Goal: Task Accomplishment & Management: Complete application form

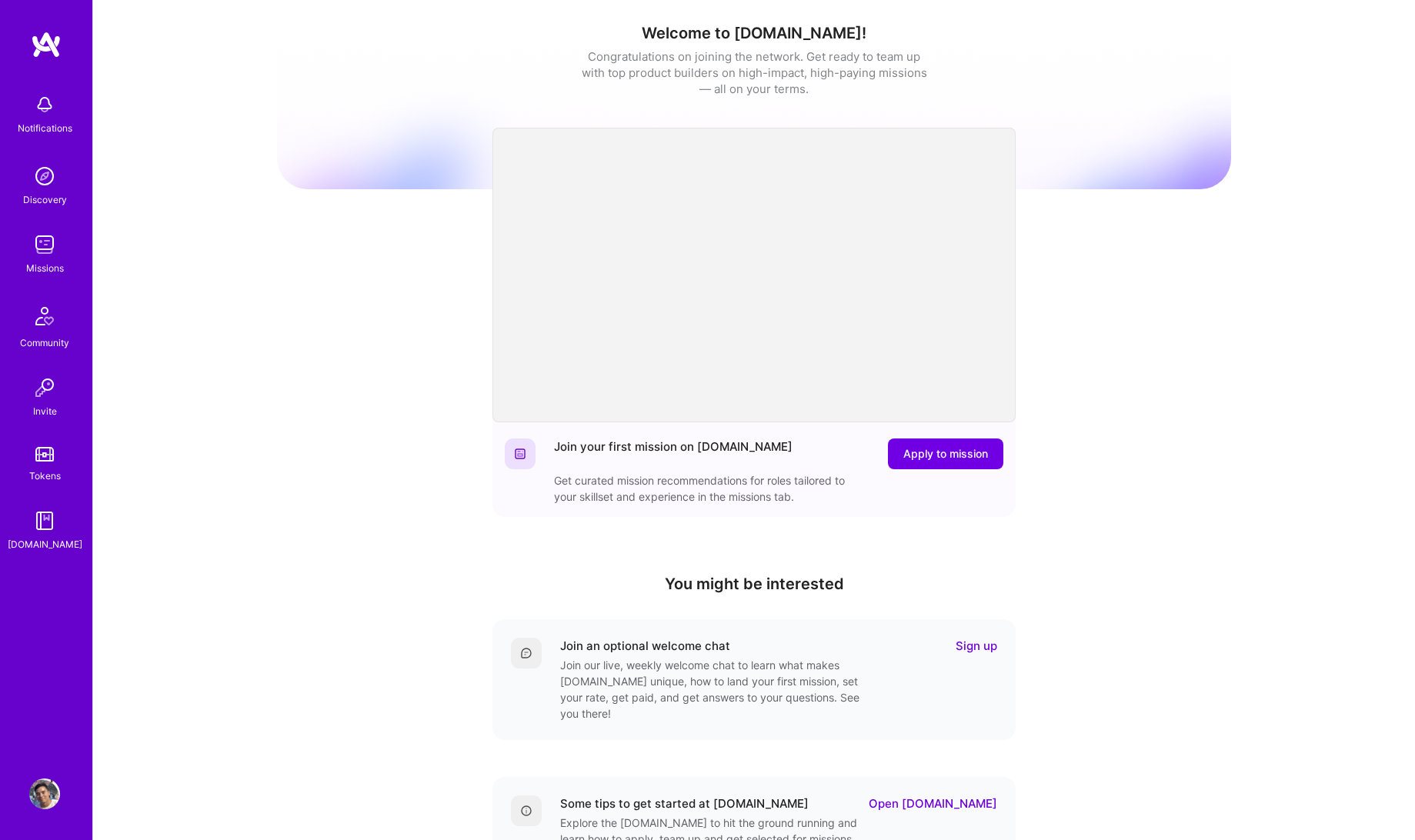
click at [398, 271] on div "Welcome to [DOMAIN_NAME]! Congratulations on joining the network. Get ready to …" at bounding box center [753, 506] width 954 height 989
click at [55, 243] on img at bounding box center [44, 244] width 31 height 31
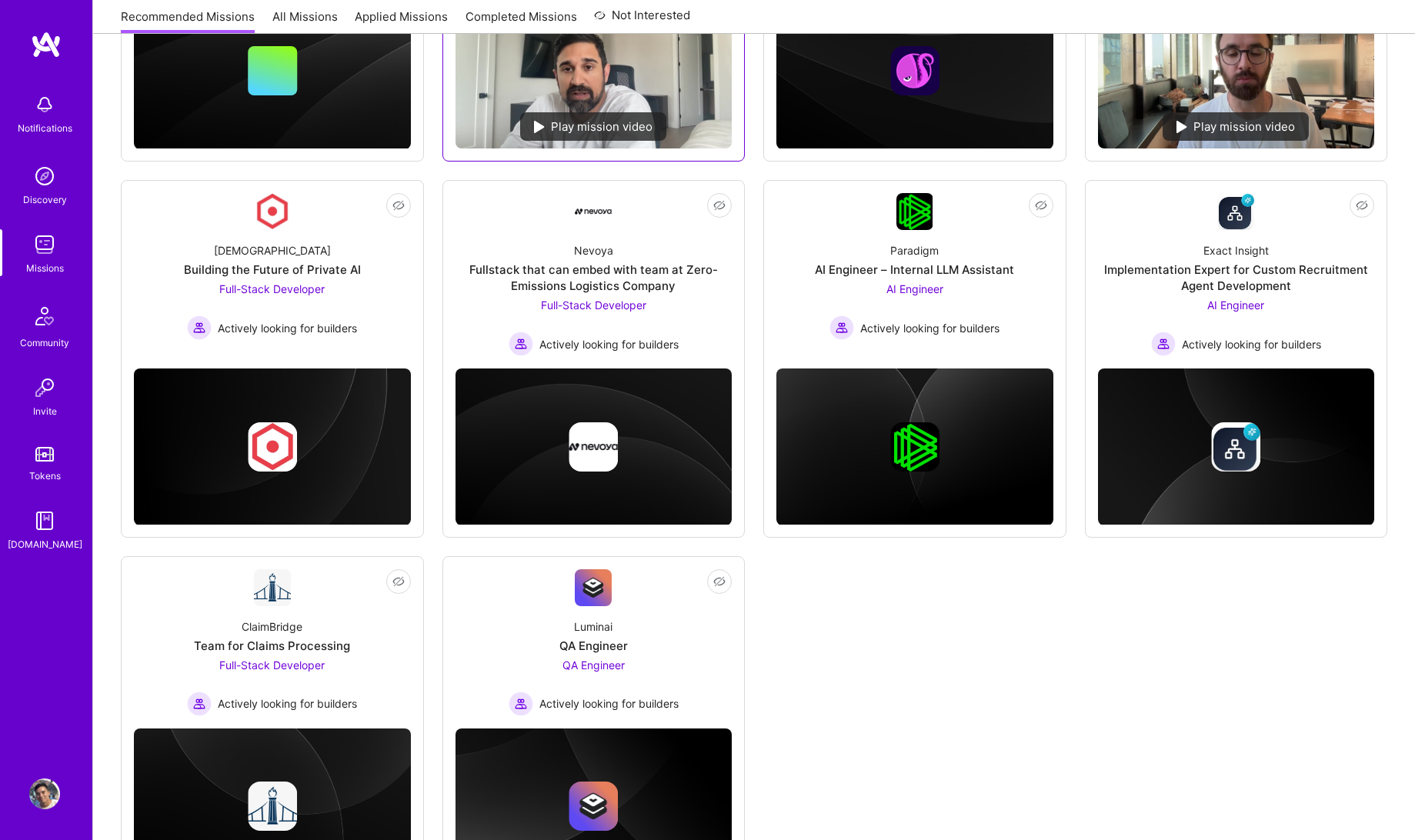
scroll to position [127, 0]
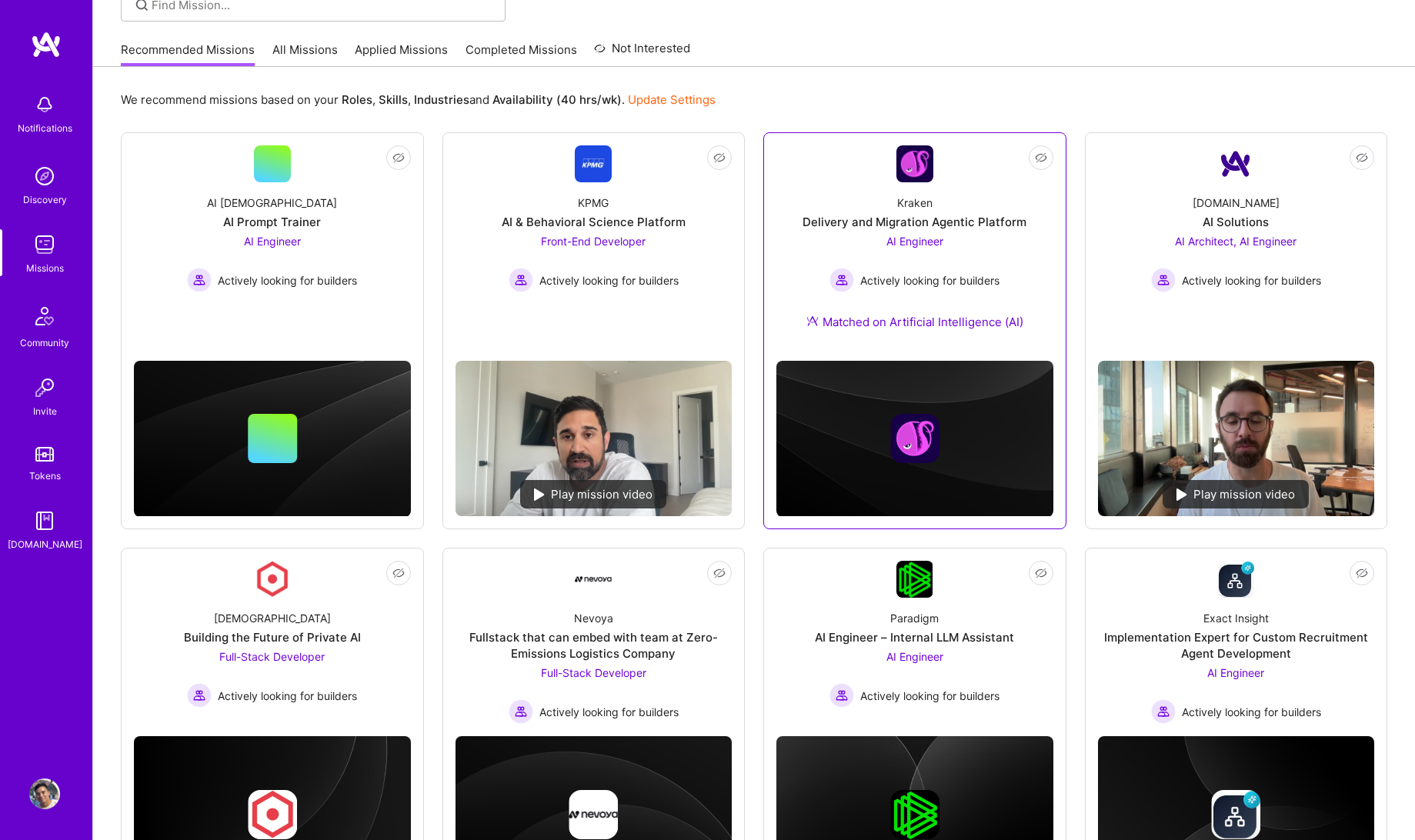
click at [960, 224] on div "Delivery and Migration Agentic Platform" at bounding box center [915, 221] width 224 height 16
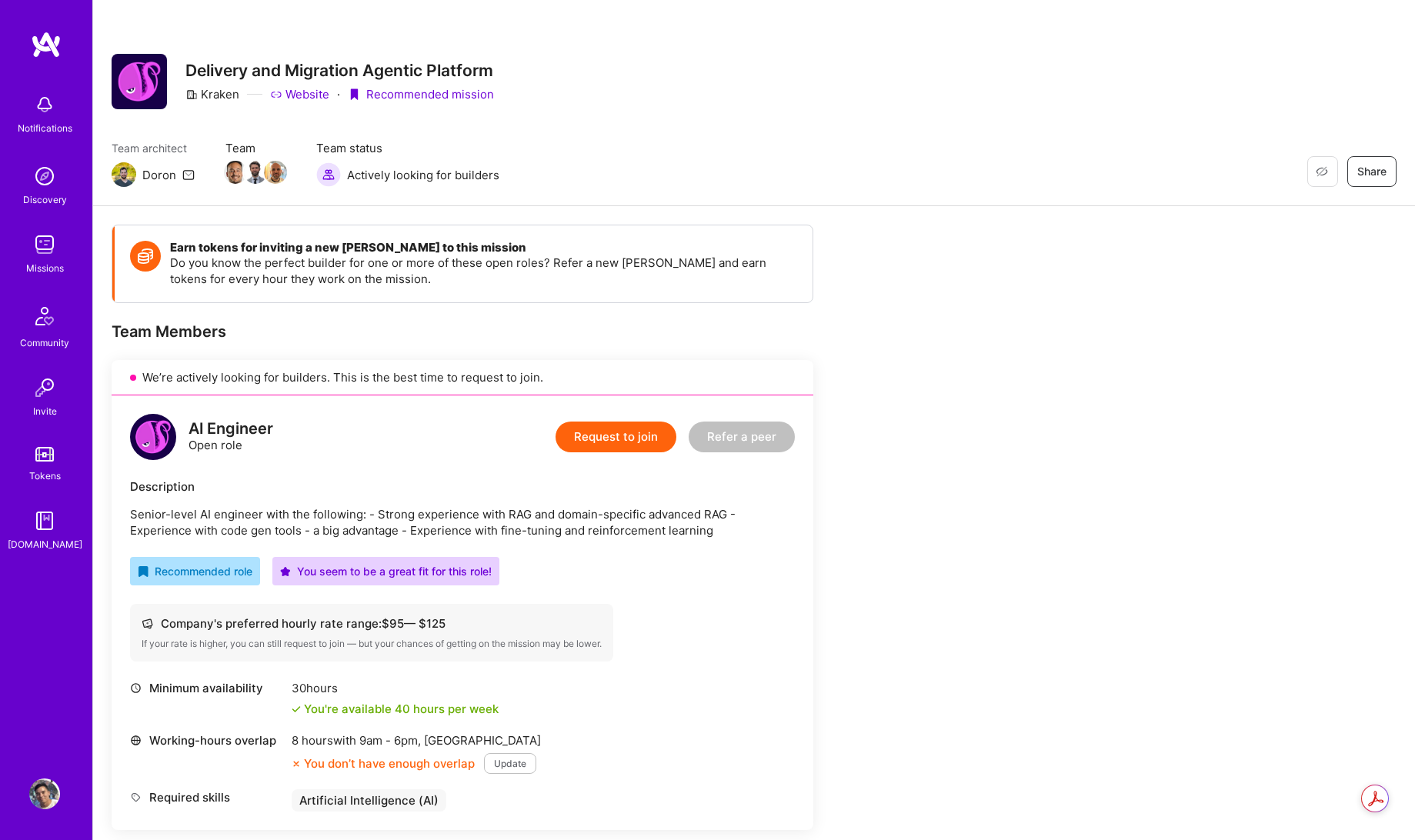
click at [437, 271] on p "Do you know the perfect builder for one or more of these open roles? Refer a ne…" at bounding box center [483, 271] width 627 height 32
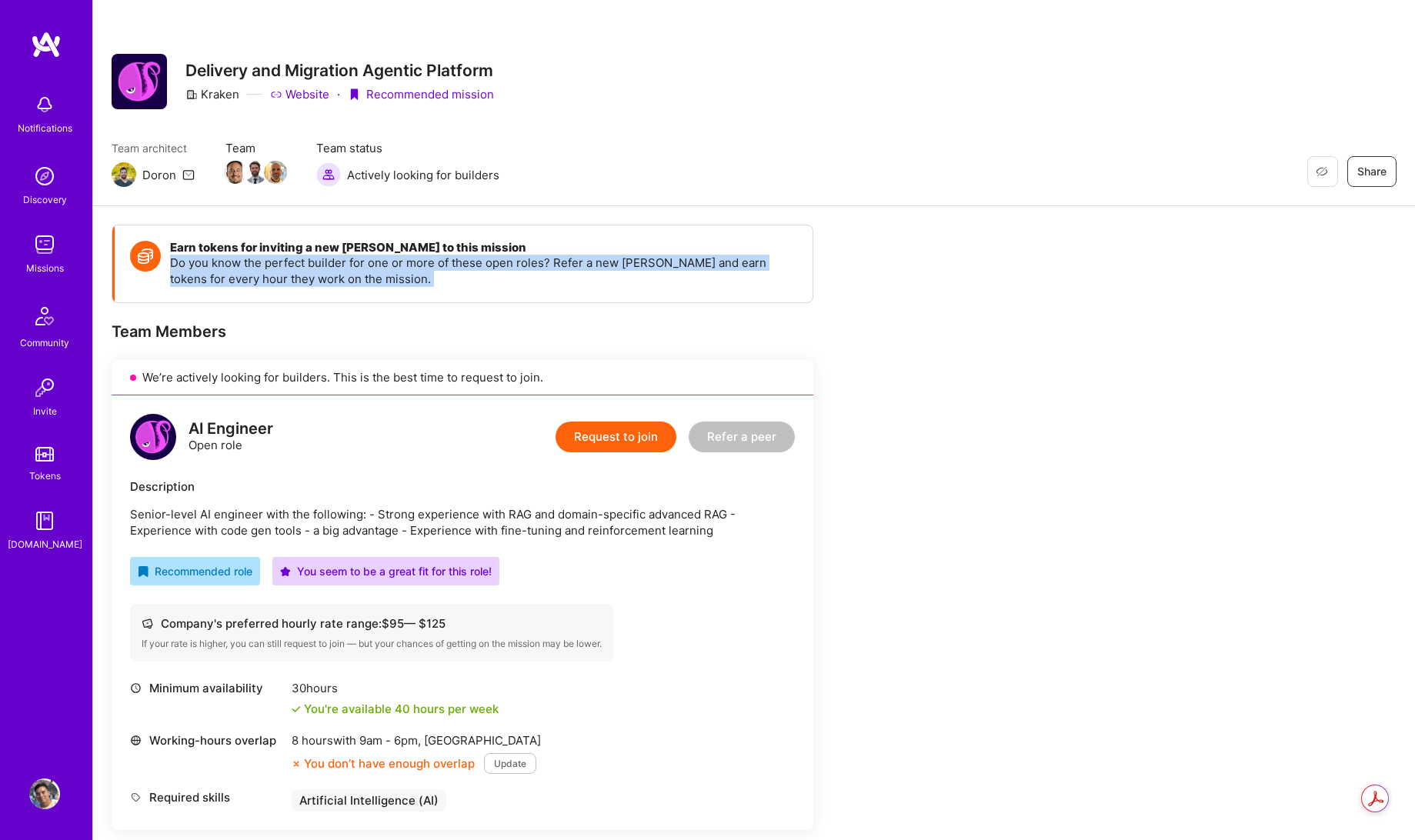
click at [437, 271] on p "Do you know the perfect builder for one or more of these open roles? Refer a ne…" at bounding box center [483, 271] width 627 height 32
click at [472, 281] on p "Do you know the perfect builder for one or more of these open roles? Refer a ne…" at bounding box center [483, 271] width 627 height 32
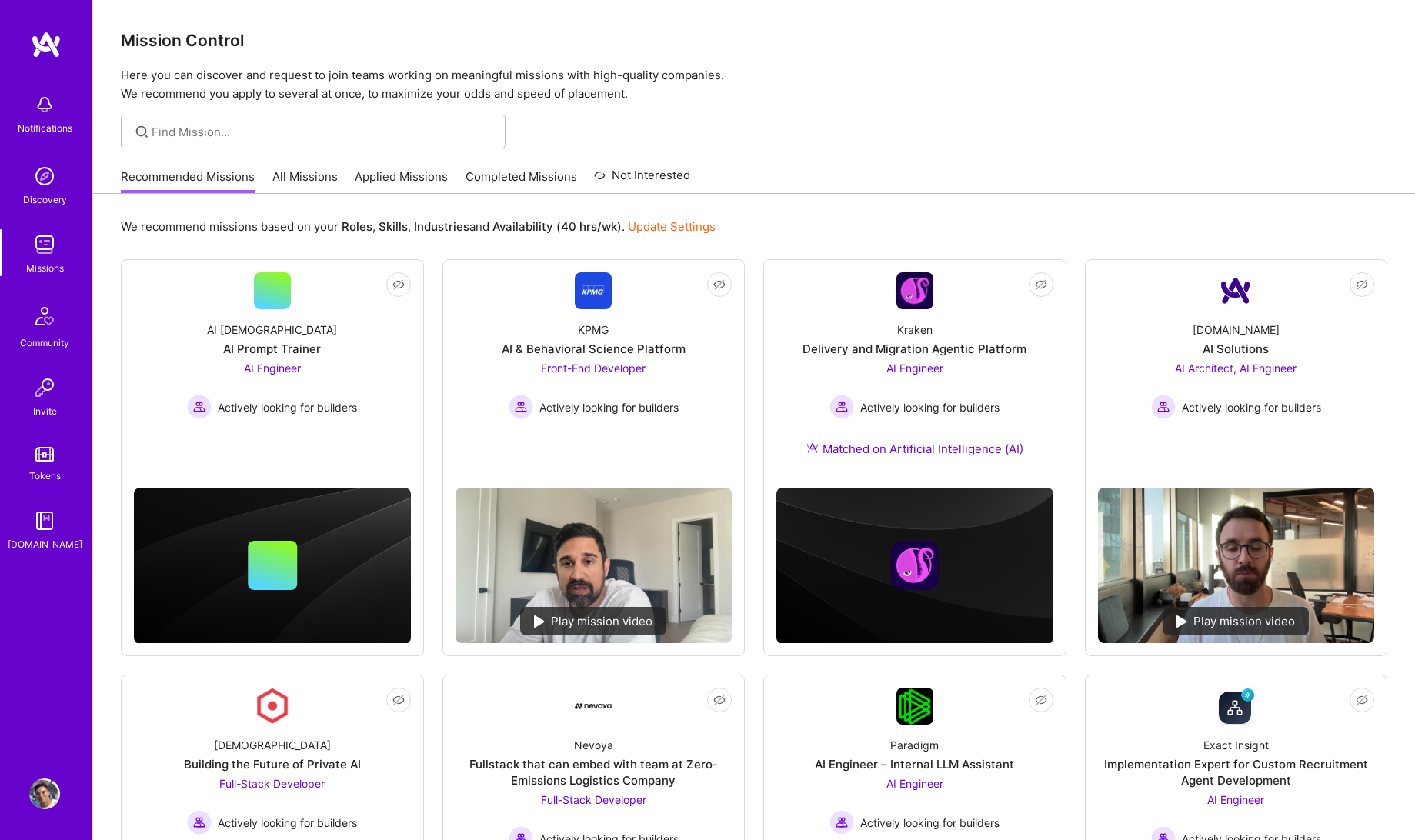
click at [375, 179] on link "Applied Missions" at bounding box center [401, 181] width 93 height 26
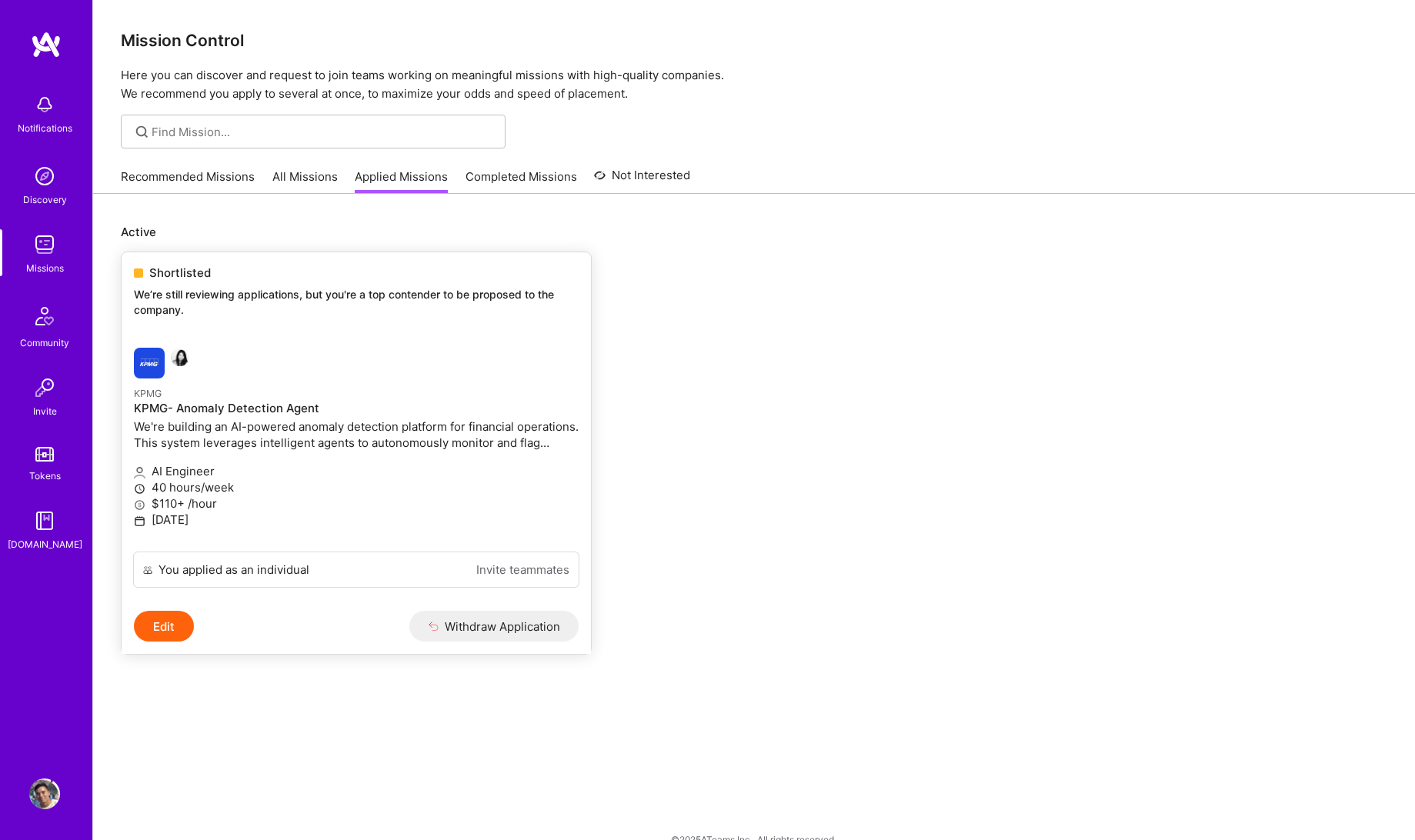
click at [284, 427] on p "We're building an AI-powered anomaly detection platform for financial operation…" at bounding box center [356, 435] width 445 height 32
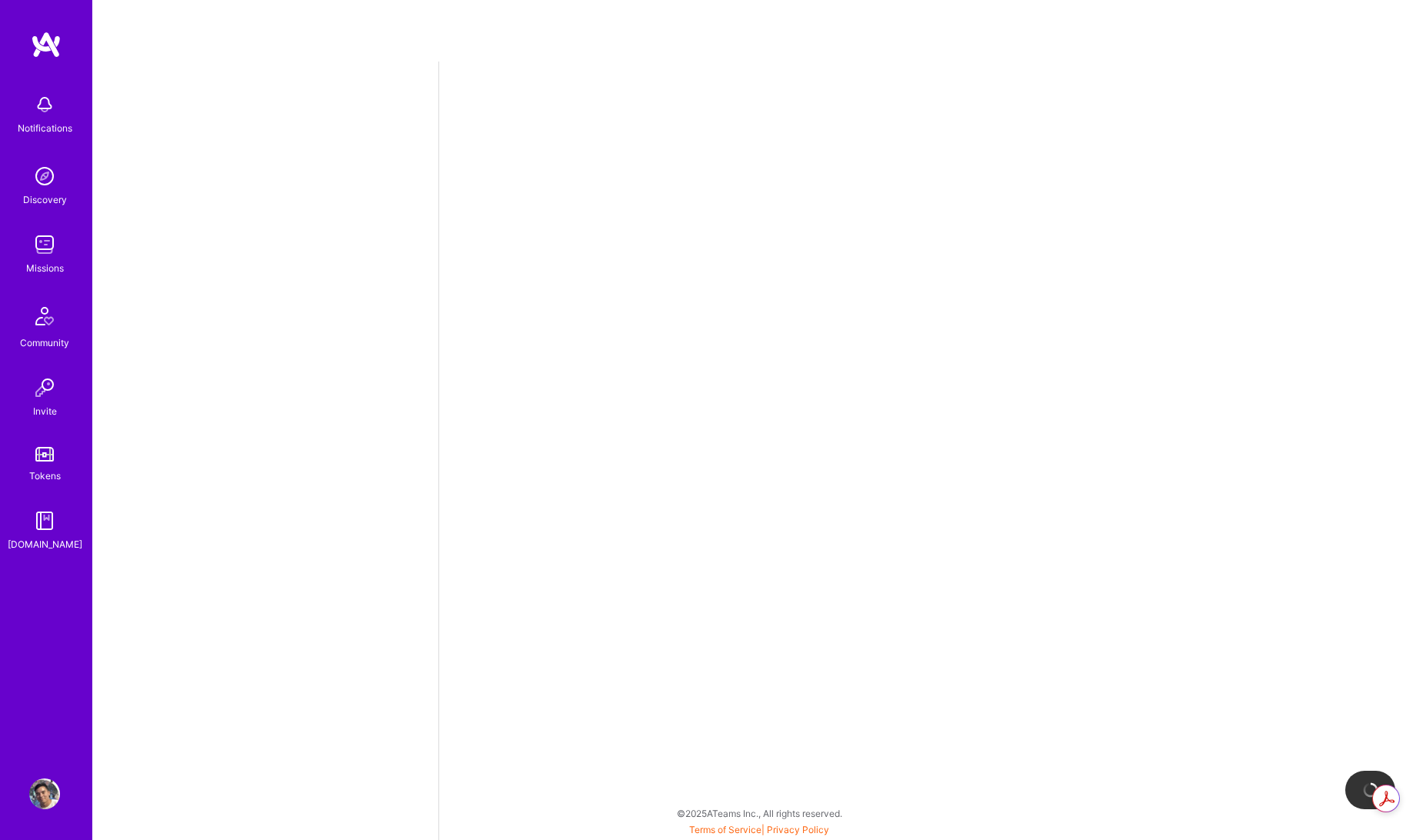
select select "US"
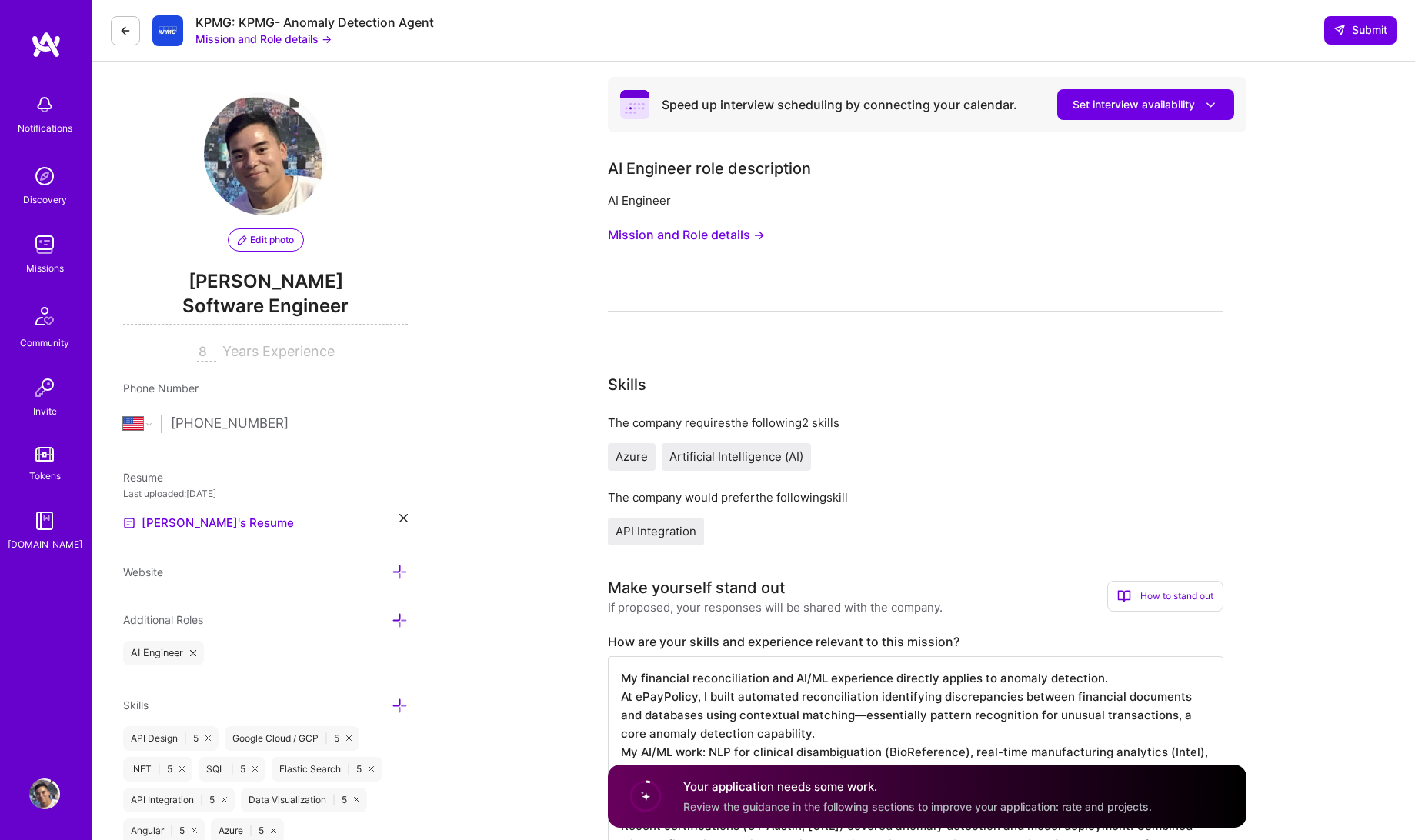
click at [310, 41] on button "Mission and Role details →" at bounding box center [263, 38] width 136 height 16
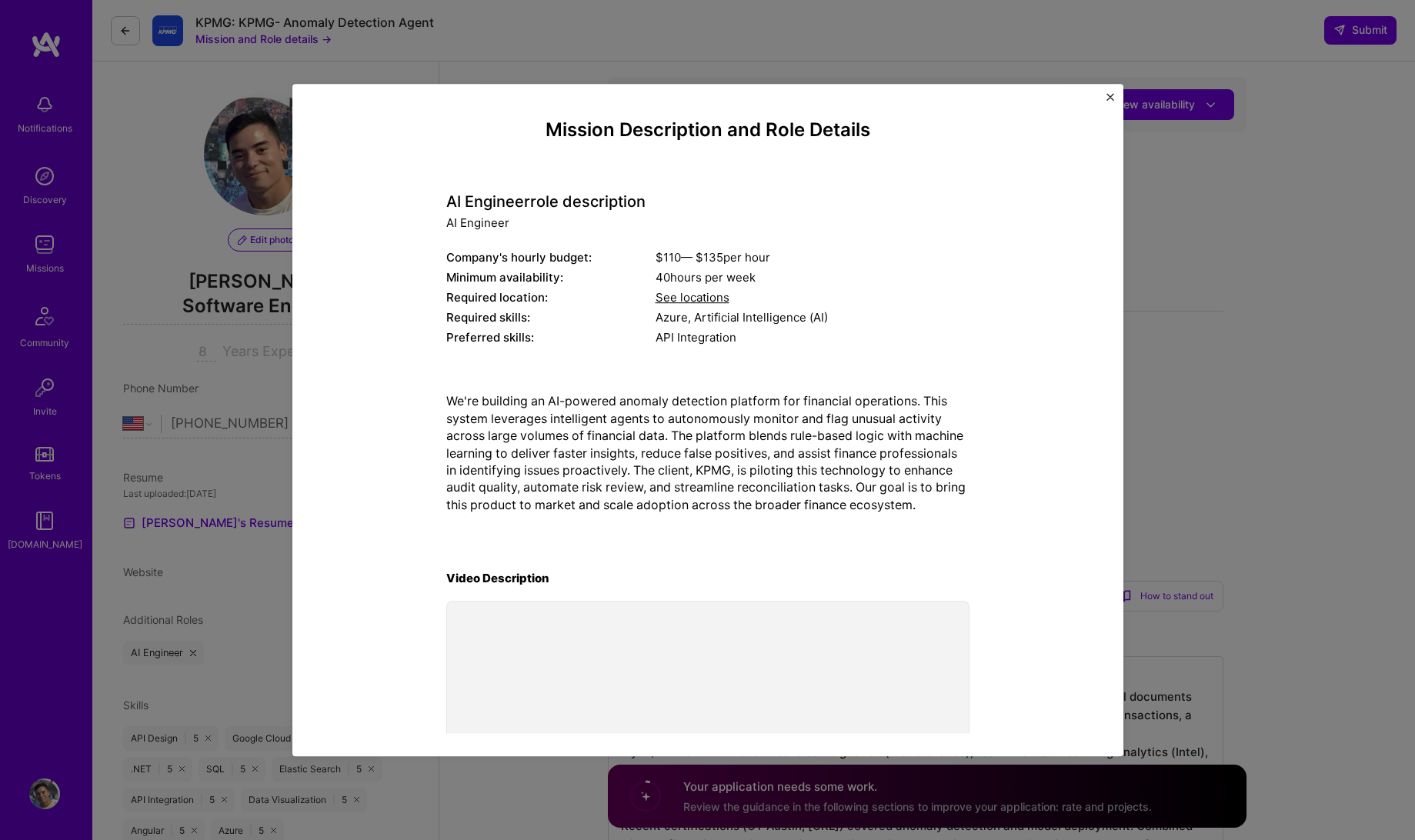
click at [748, 275] on div "40 hours per week" at bounding box center [813, 277] width 314 height 16
click at [781, 292] on div "See locations" at bounding box center [813, 298] width 314 height 16
click at [687, 299] on span "See locations" at bounding box center [693, 298] width 73 height 15
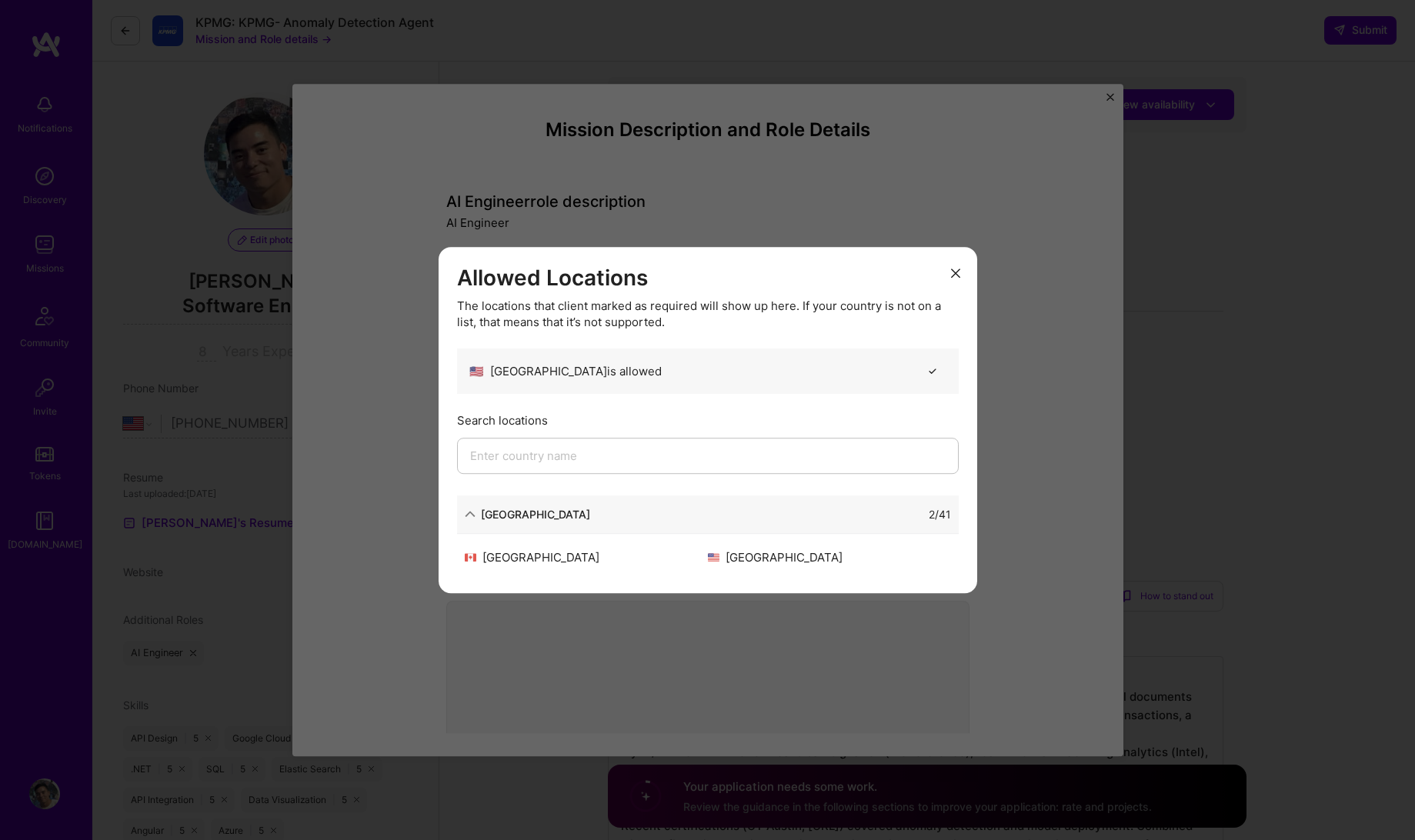
click at [950, 273] on button "modal" at bounding box center [956, 272] width 19 height 26
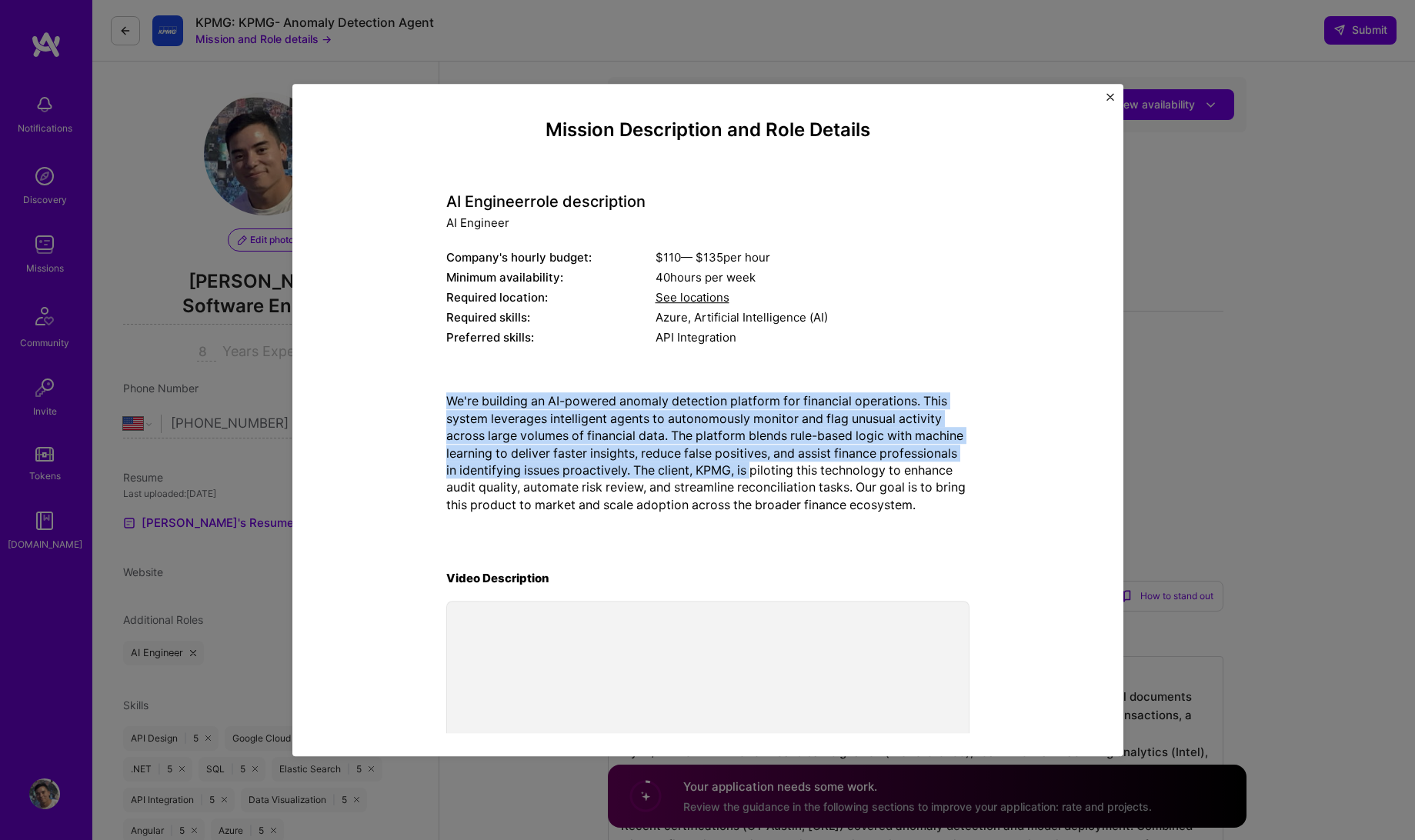
drag, startPoint x: 441, startPoint y: 400, endPoint x: 750, endPoint y: 464, distance: 315.6
click at [750, 464] on p "We're building an AI-powered anomaly detection platform for financial operation…" at bounding box center [708, 452] width 523 height 120
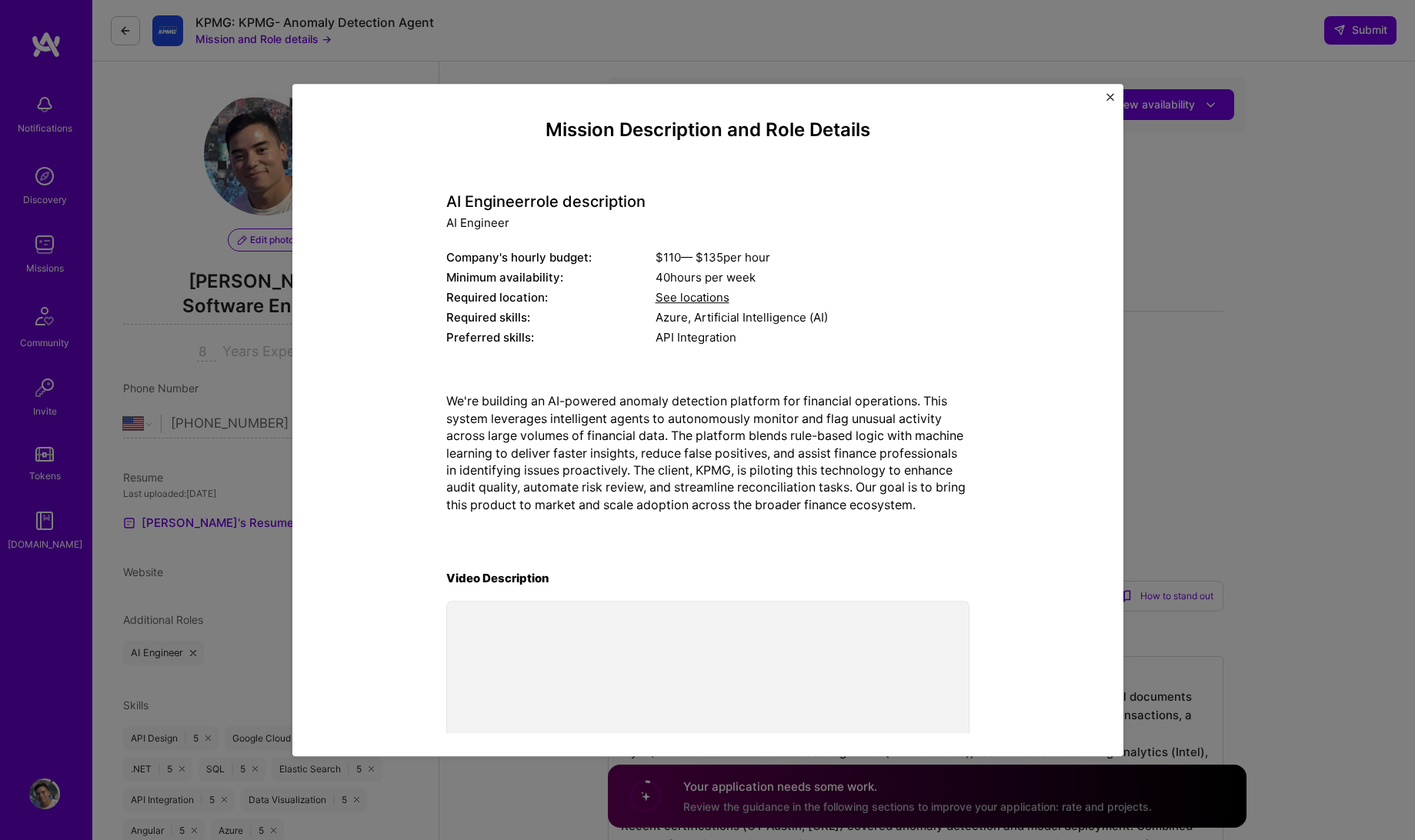
click at [675, 485] on p "We're building an AI-powered anomaly detection platform for financial operation…" at bounding box center [708, 452] width 523 height 120
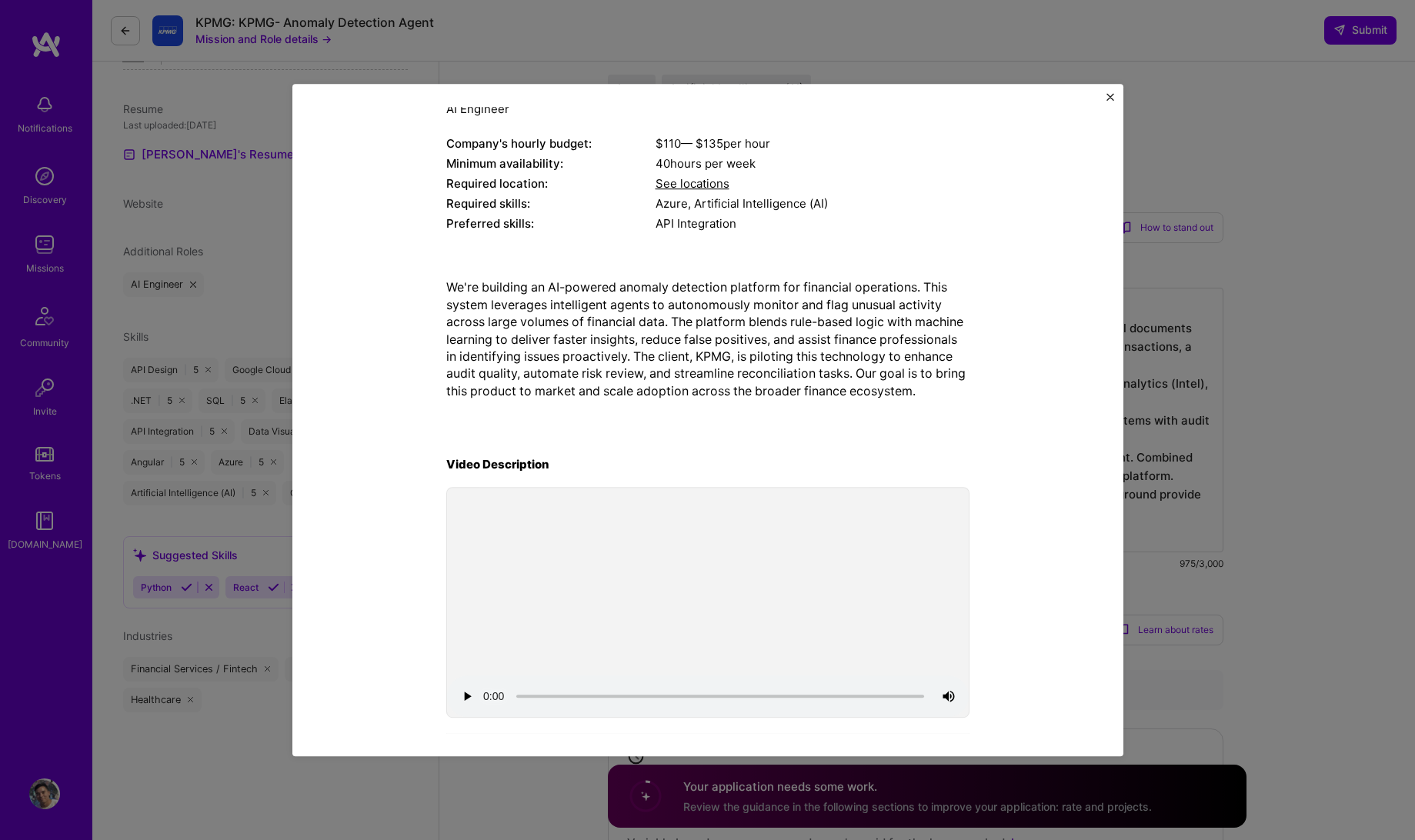
scroll to position [385, 0]
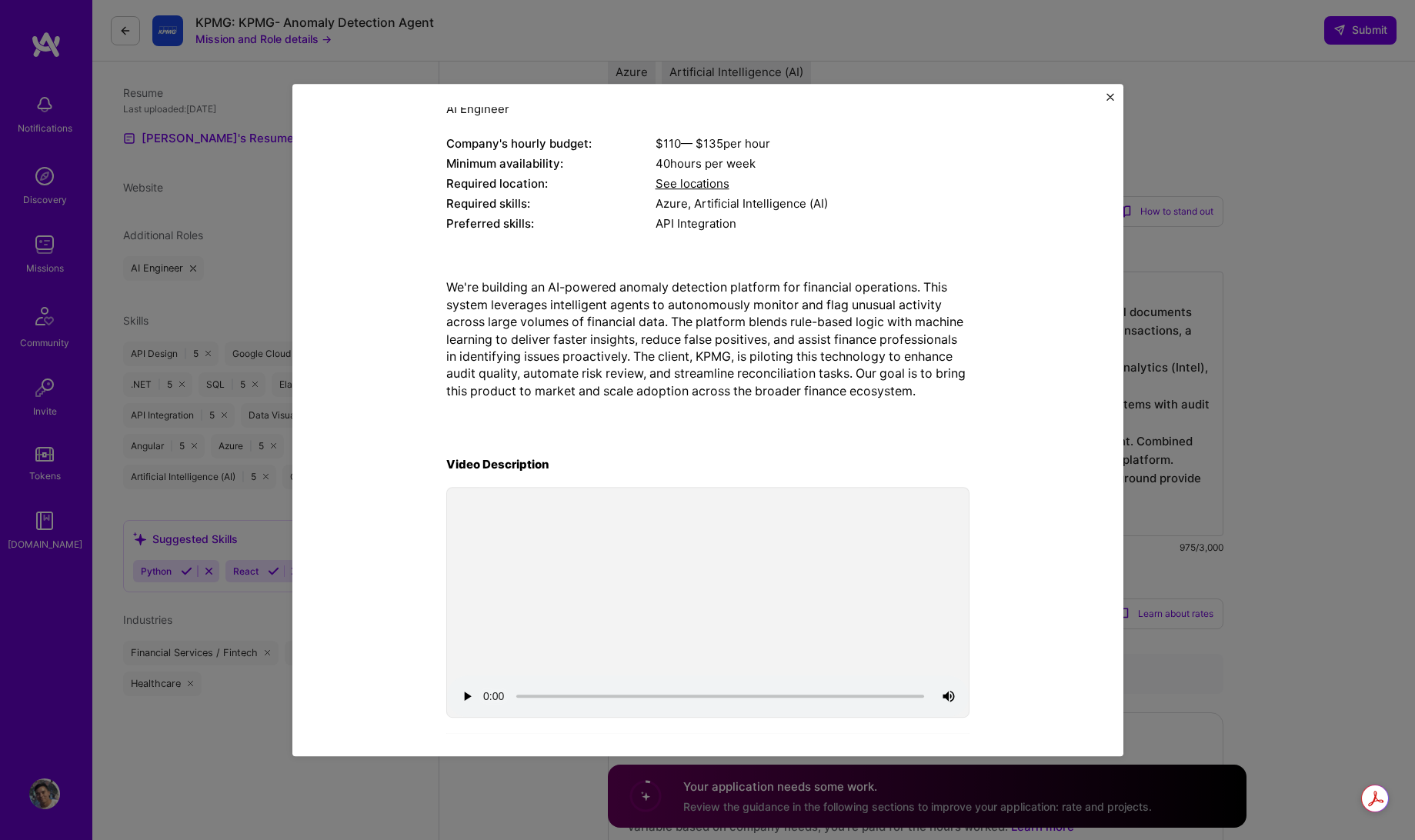
click at [658, 616] on video at bounding box center [707, 602] width 522 height 229
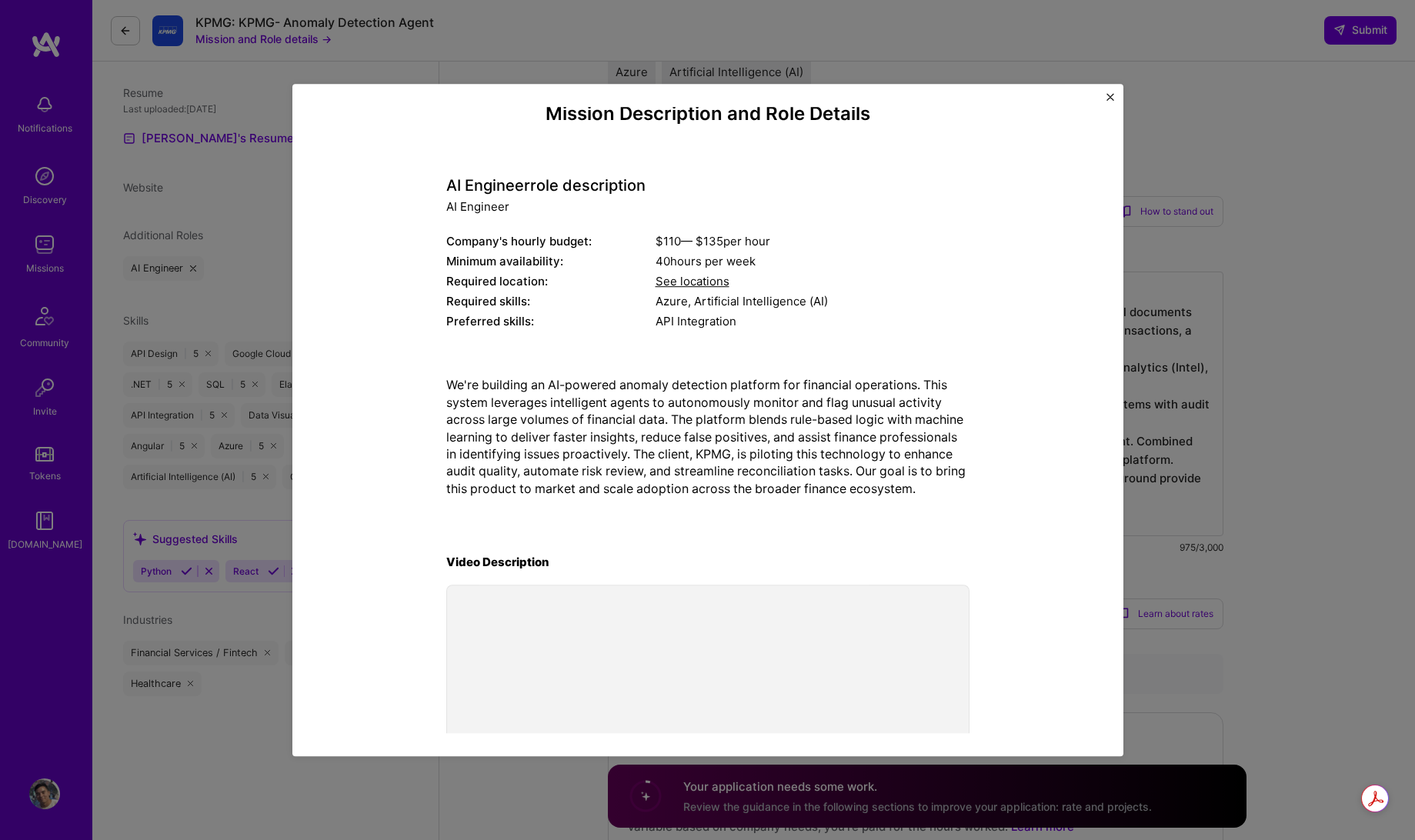
scroll to position [0, 0]
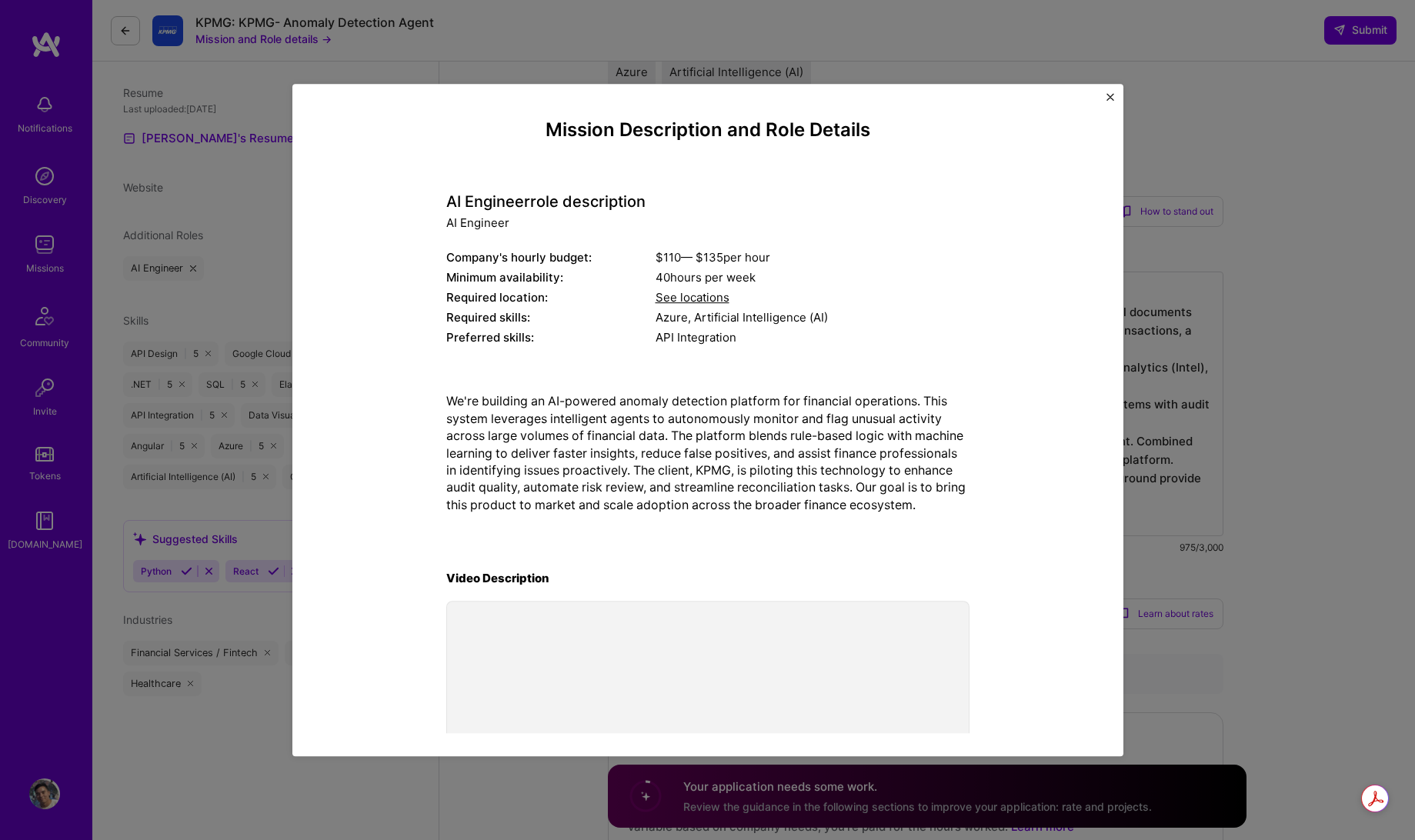
click at [1108, 102] on button "Close" at bounding box center [1110, 101] width 8 height 16
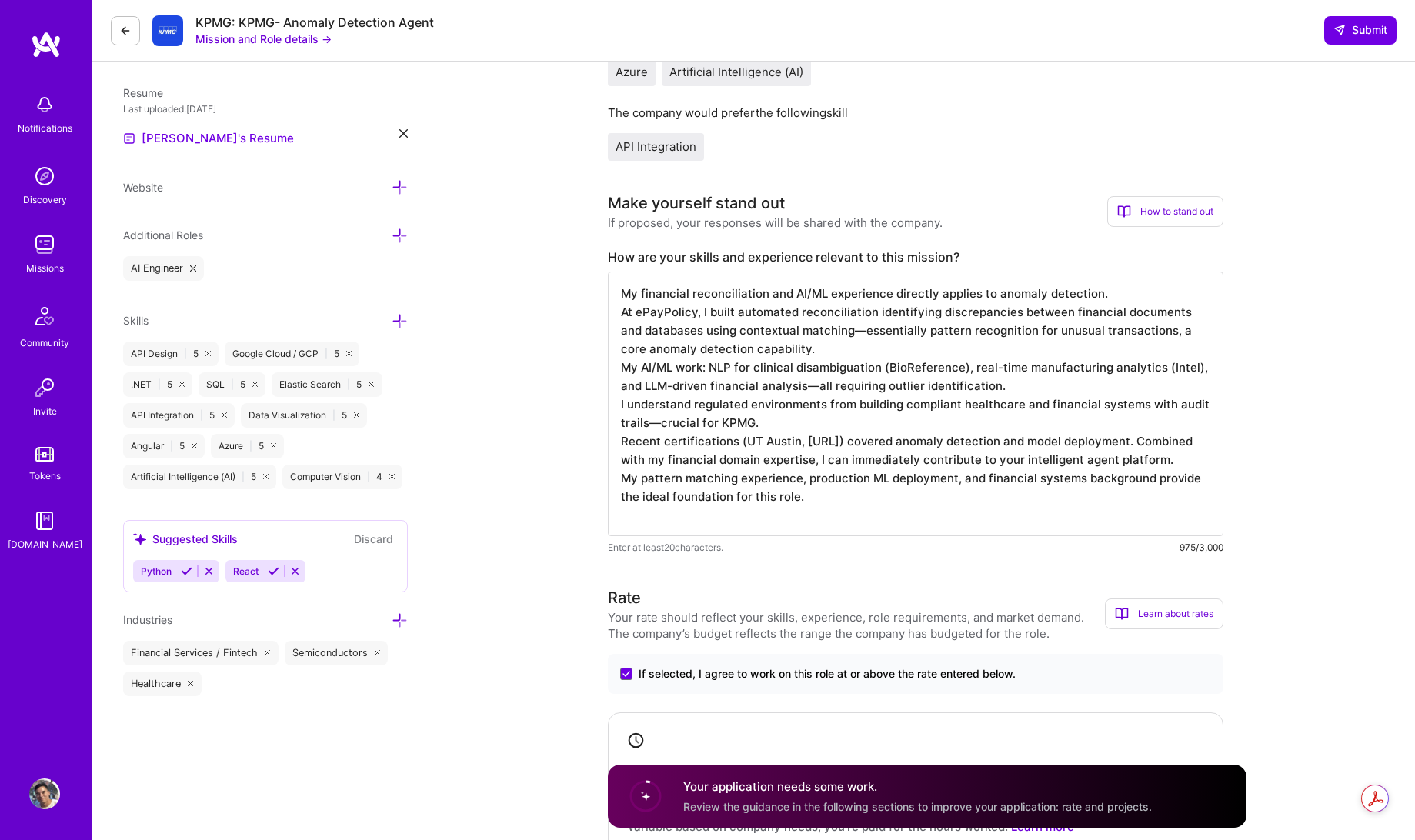
click at [124, 36] on icon at bounding box center [126, 31] width 12 height 12
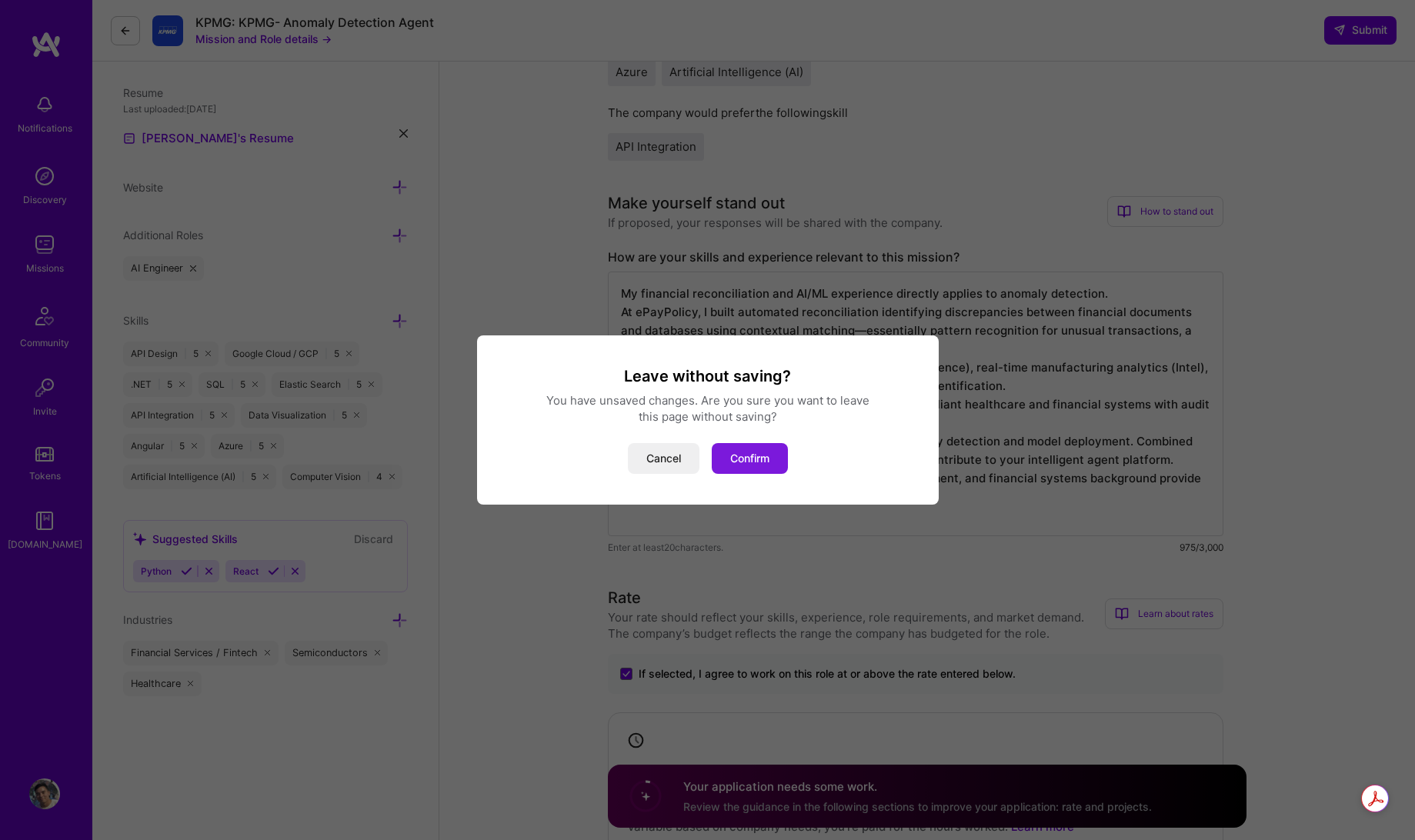
click at [757, 458] on button "Confirm" at bounding box center [749, 458] width 76 height 31
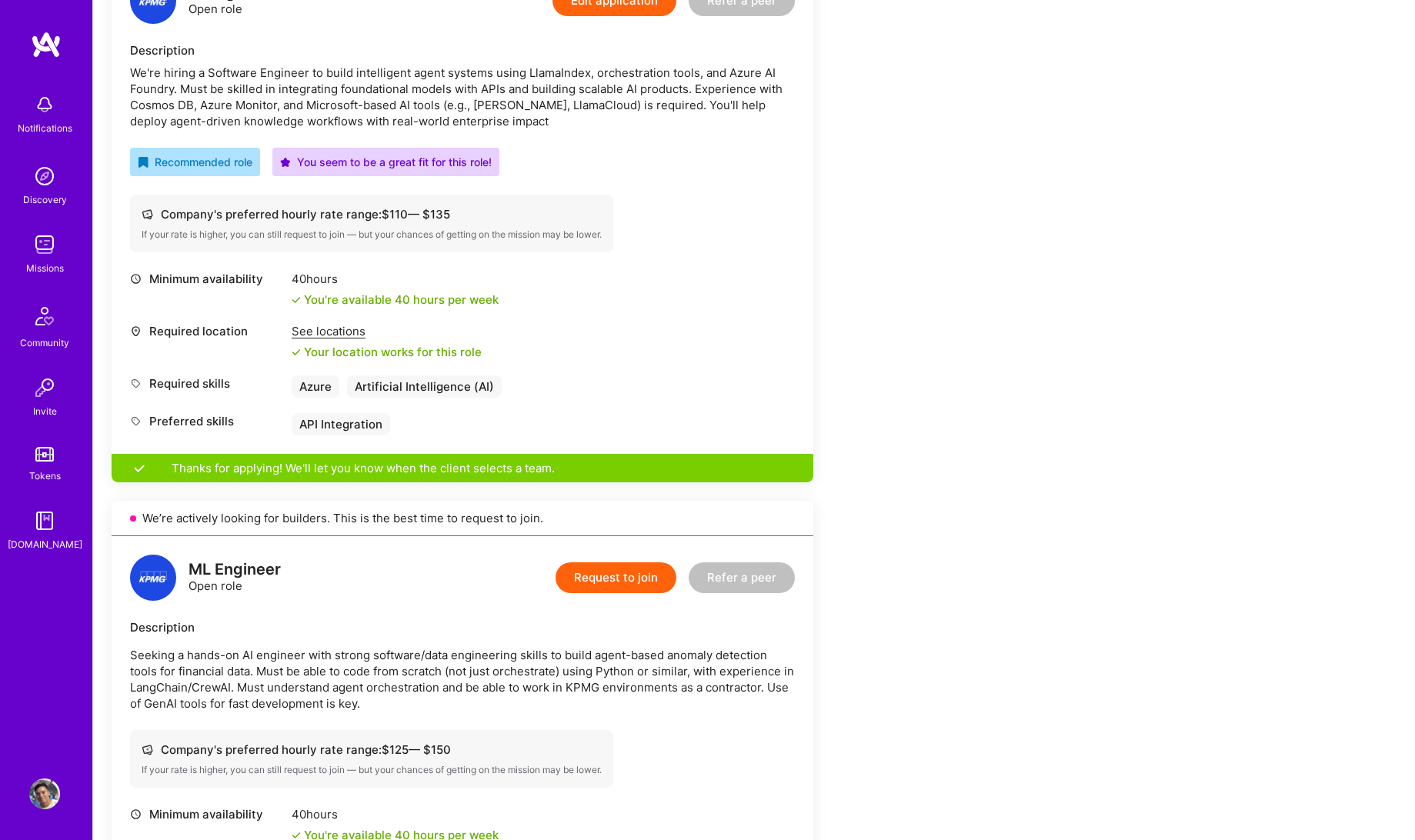
scroll to position [539, 0]
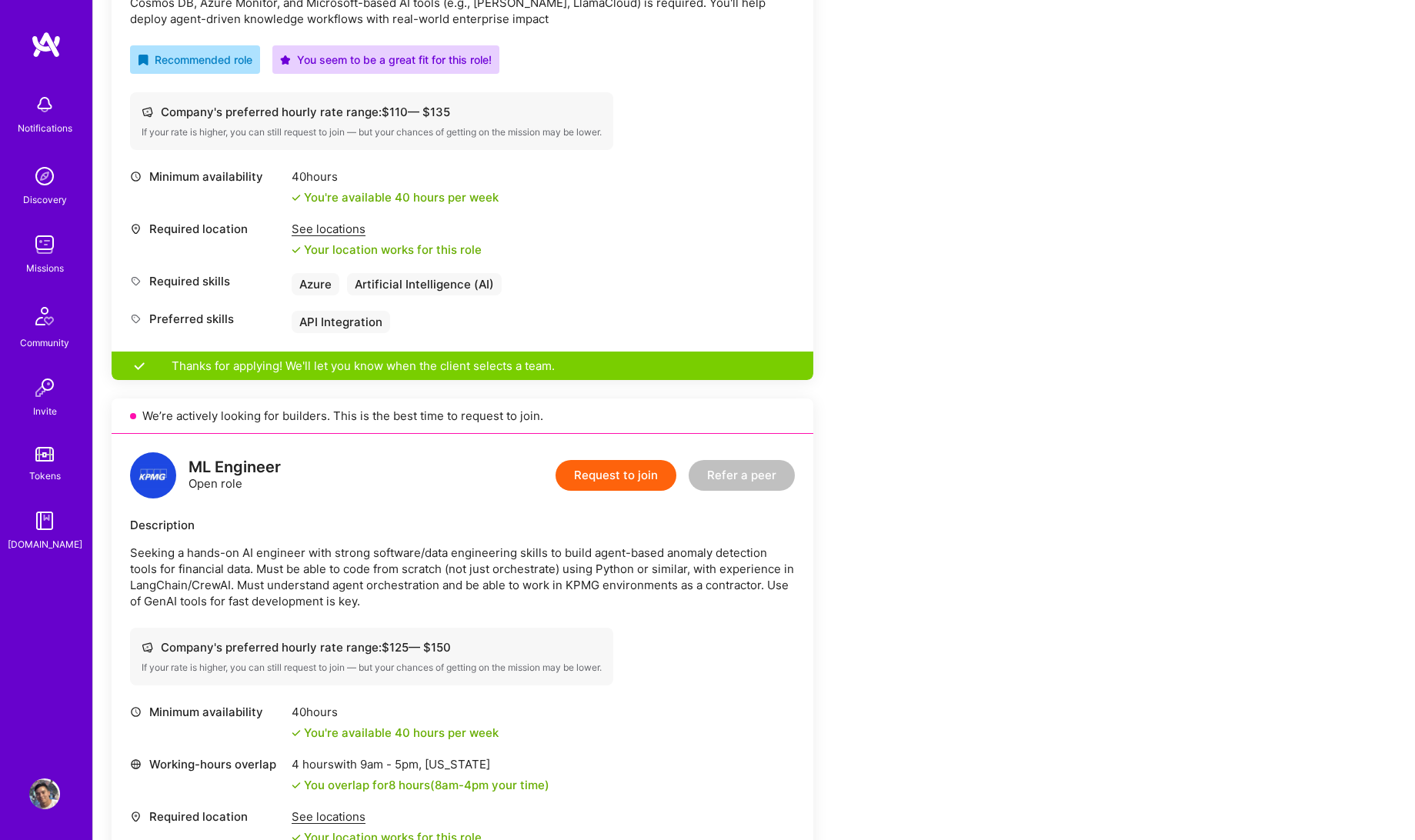
click at [330, 416] on div "We’re actively looking for builders. This is the best time to request to join." at bounding box center [463, 416] width 702 height 35
click at [377, 505] on div "ML Engineer Open role Request to join Refer a peer Description Seeking a hands-…" at bounding box center [463, 678] width 702 height 488
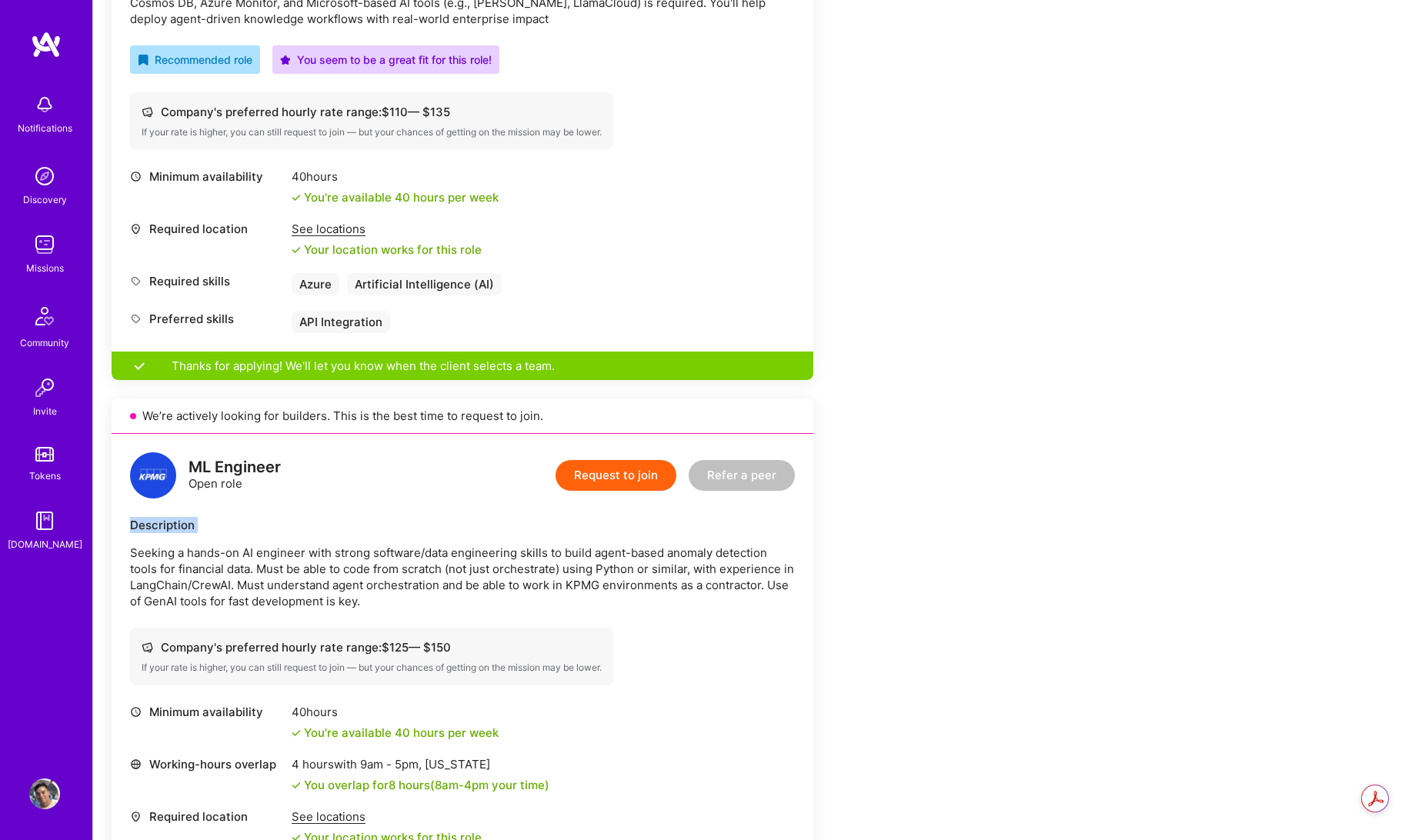
click at [377, 505] on div "ML Engineer Open role Request to join Refer a peer Description Seeking a hands-…" at bounding box center [463, 678] width 702 height 488
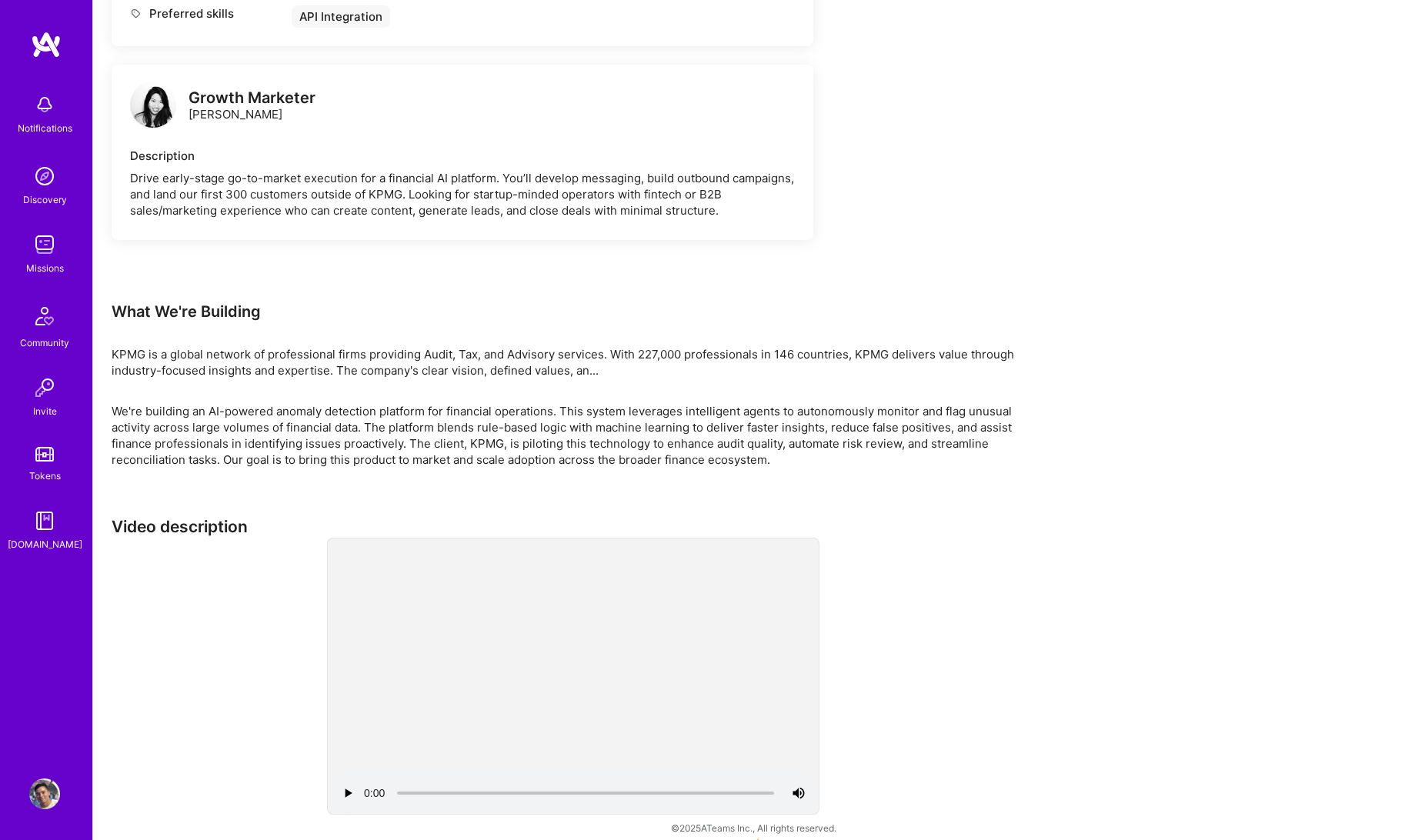
scroll to position [2551, 0]
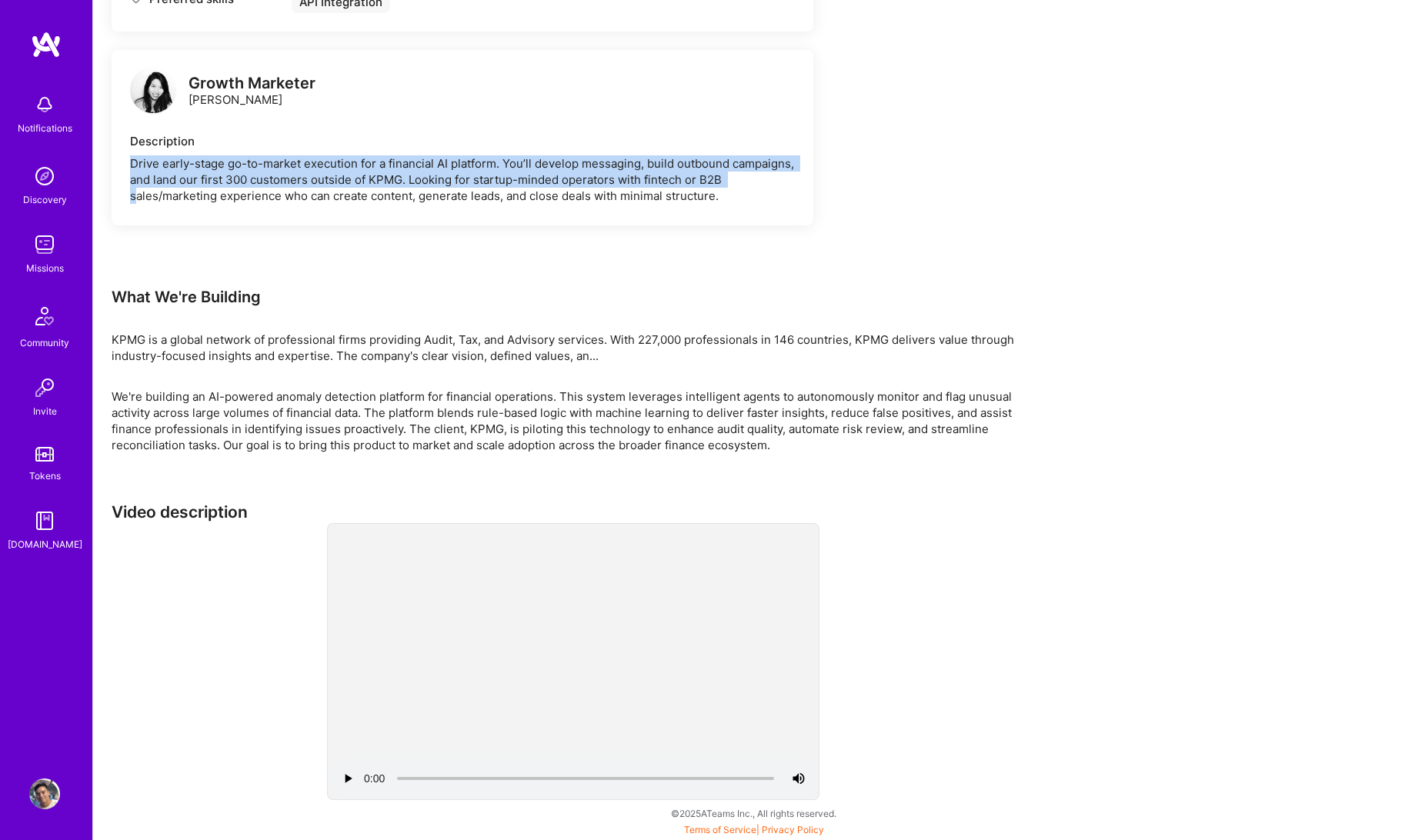
drag, startPoint x: 123, startPoint y: 139, endPoint x: 147, endPoint y: 225, distance: 89.3
click at [133, 178] on div "Growth Marketer [PERSON_NAME] Pan Description Drive early-stage go-to-market ex…" at bounding box center [463, 137] width 702 height 175
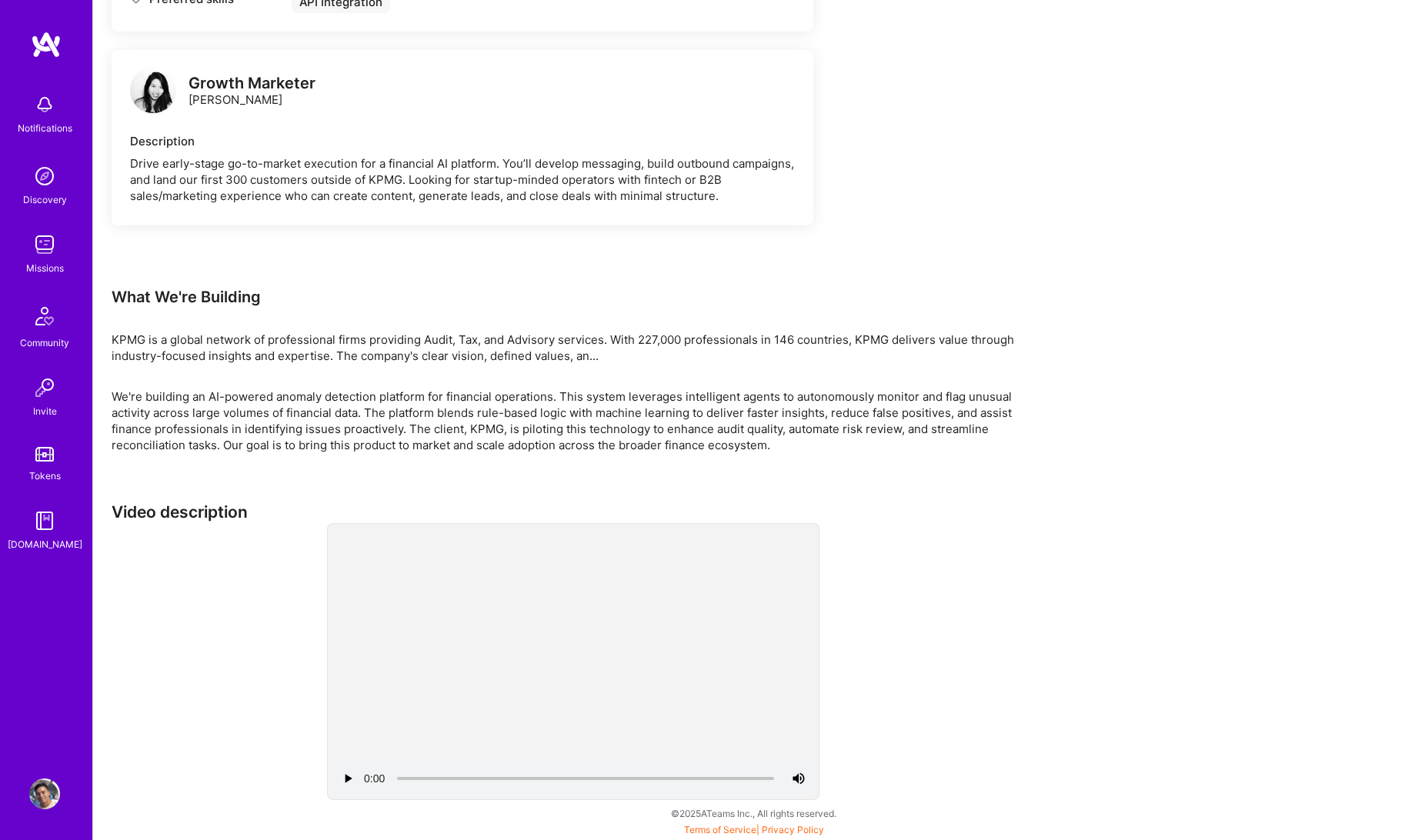
click at [137, 338] on div "KPMG is a global network of professional firms providing Audit, Tax, and Adviso…" at bounding box center [573, 347] width 923 height 32
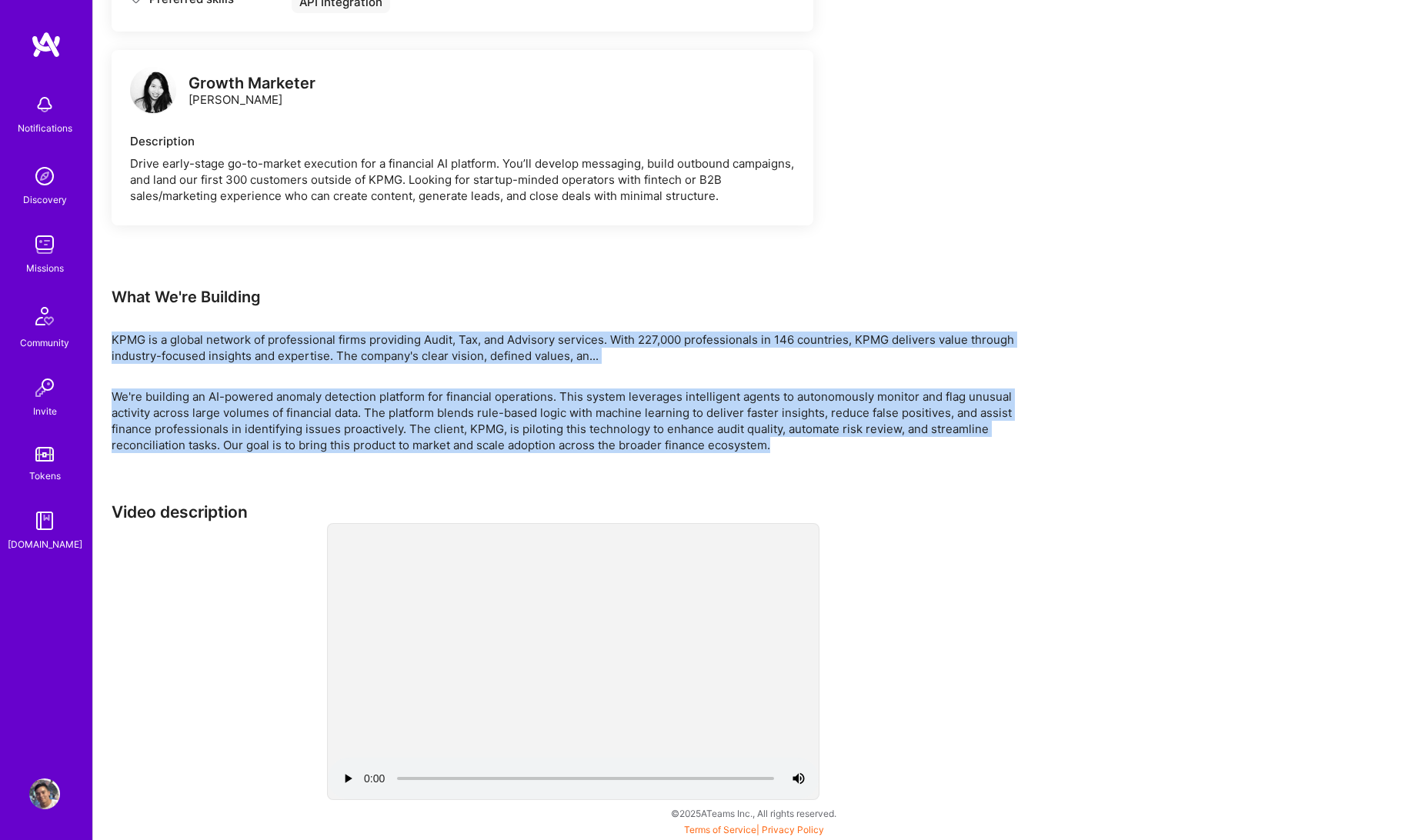
drag, startPoint x: 110, startPoint y: 308, endPoint x: 796, endPoint y: 427, distance: 696.2
click at [796, 427] on p "We're building an AI-powered anomaly detection platform for financial operation…" at bounding box center [573, 421] width 923 height 65
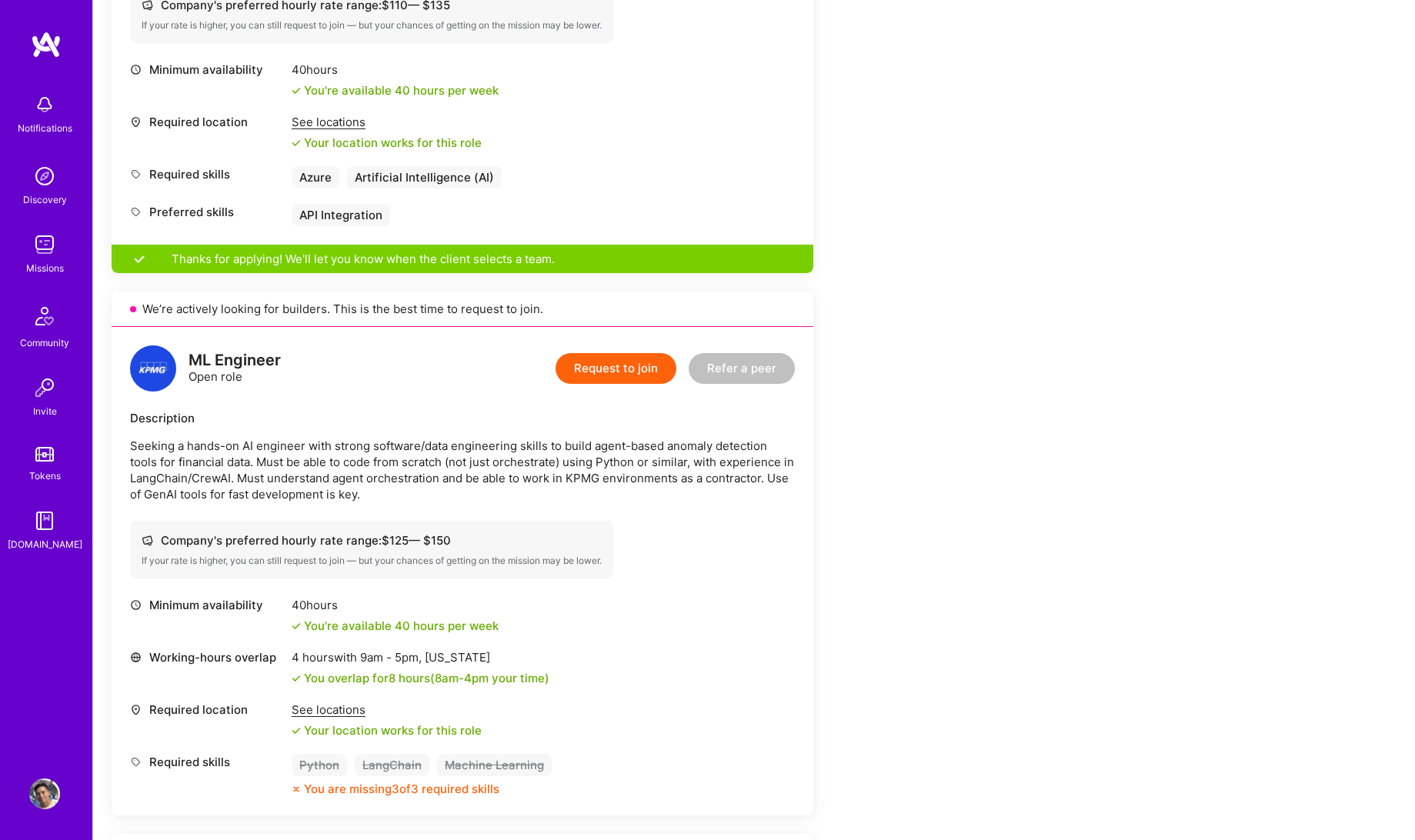
scroll to position [627, 0]
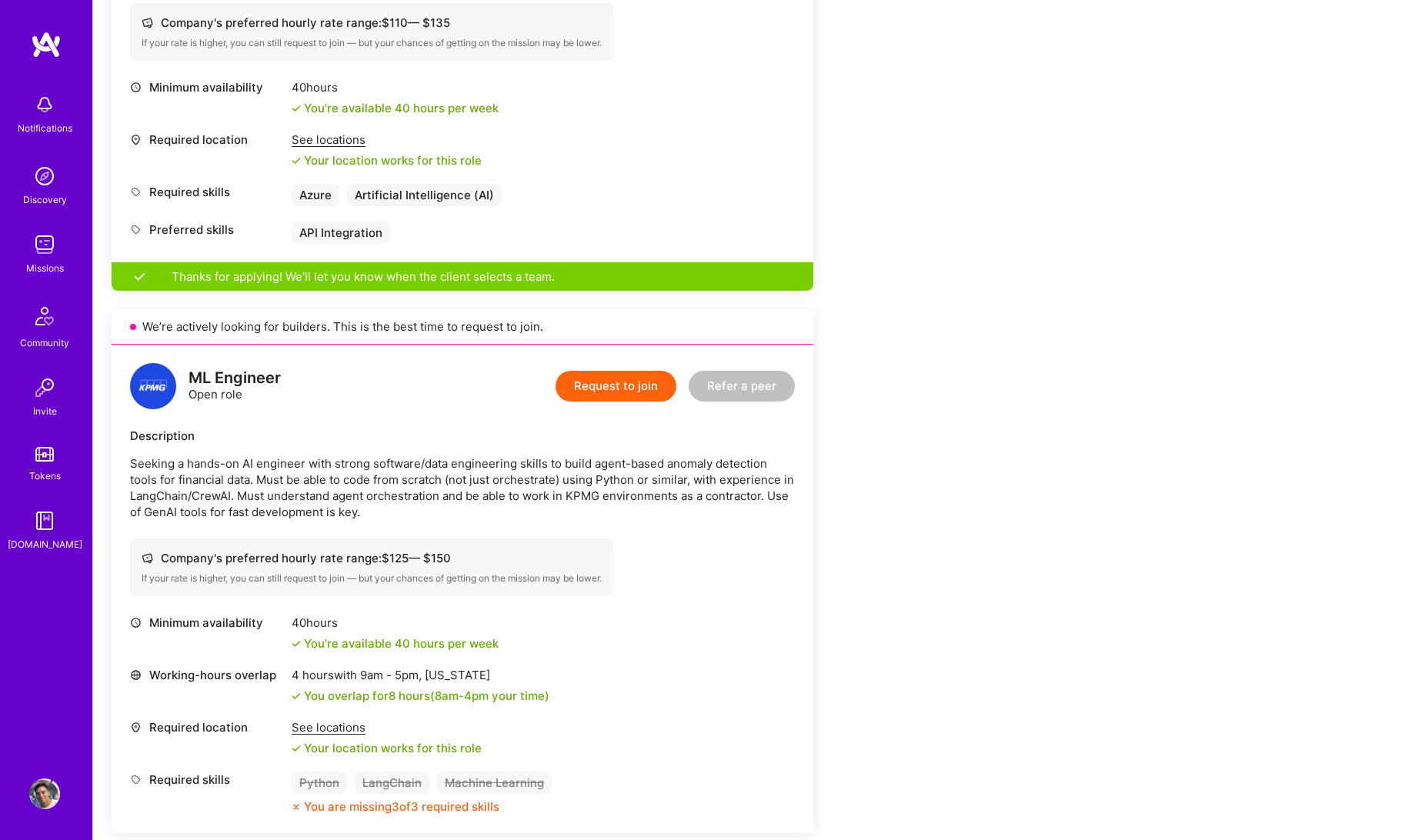
click at [492, 273] on div "Thanks for applying! We'll let you know when the client selects a team." at bounding box center [463, 276] width 702 height 28
click at [576, 319] on div "We’re actively looking for builders. This is the best time to request to join." at bounding box center [463, 326] width 702 height 35
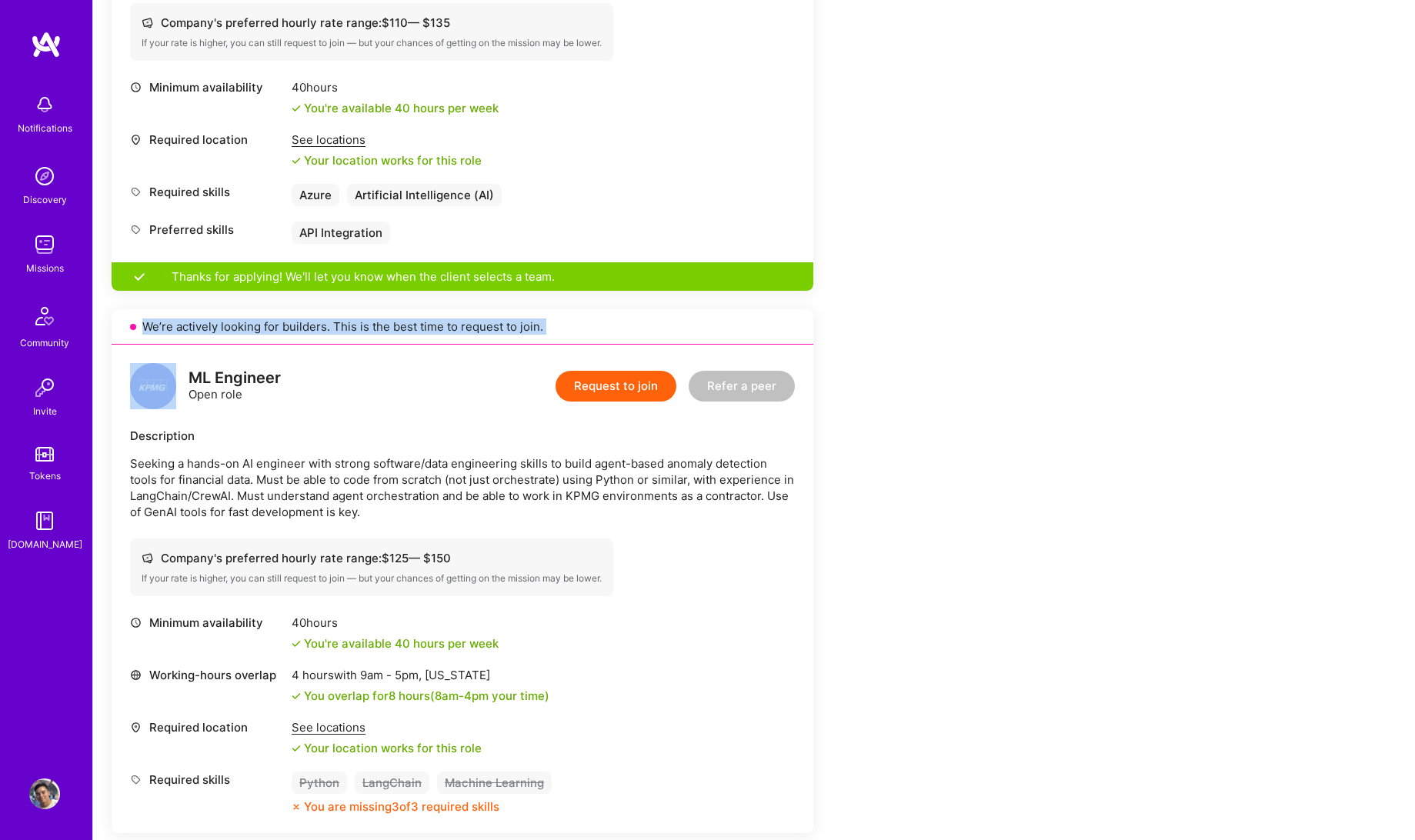
click at [576, 319] on div "We’re actively looking for builders. This is the best time to request to join." at bounding box center [463, 326] width 702 height 35
drag, startPoint x: 581, startPoint y: 327, endPoint x: 460, endPoint y: 370, distance: 128.4
click at [472, 361] on div "We’re actively looking for builders. This is the best time to request to join. …" at bounding box center [463, 571] width 702 height 524
click at [412, 399] on div "ML Engineer Open role Request to join Refer a peer" at bounding box center [462, 386] width 664 height 46
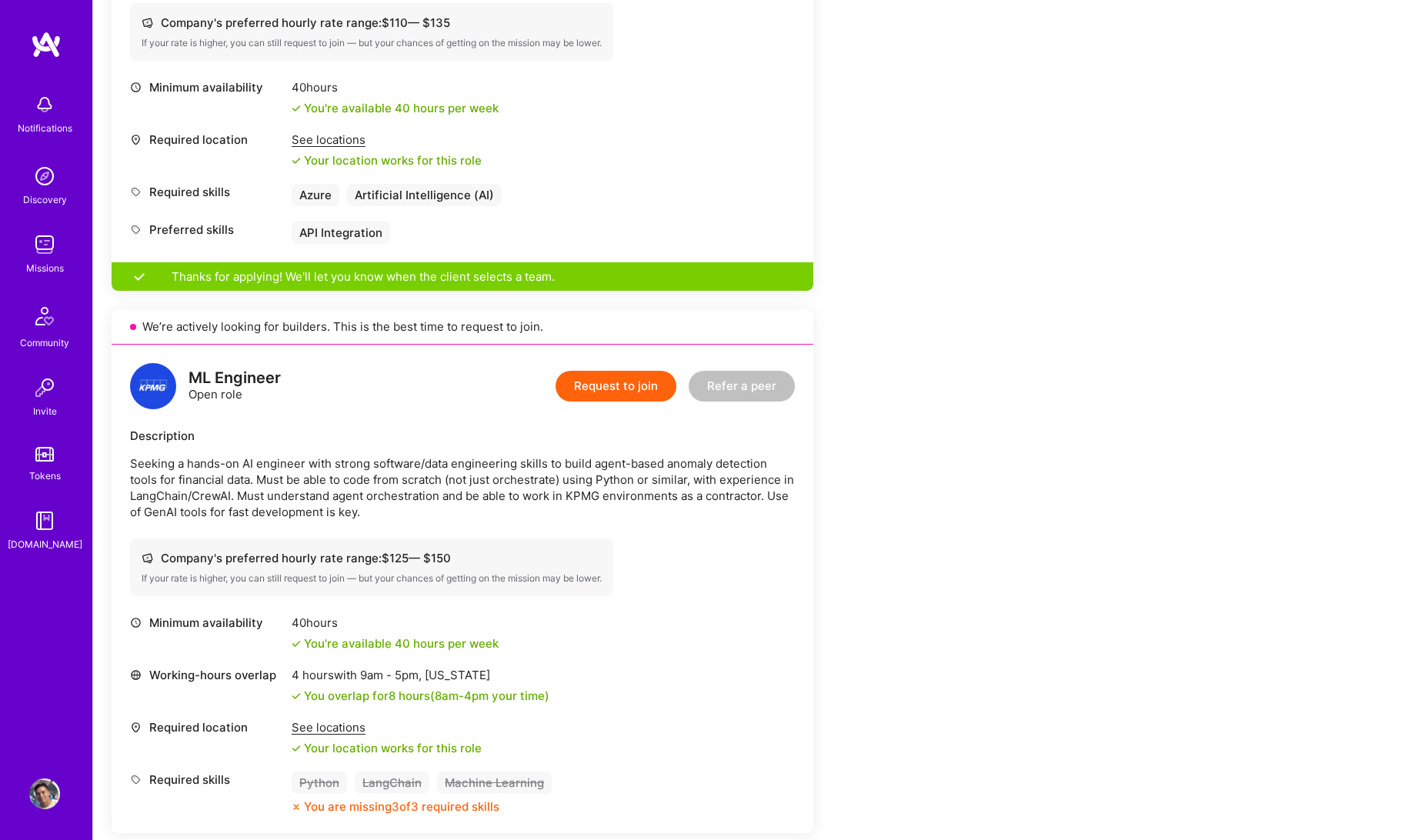
click at [435, 509] on p "Seeking a hands-on AI engineer with strong software/data engineering skills to …" at bounding box center [462, 487] width 664 height 65
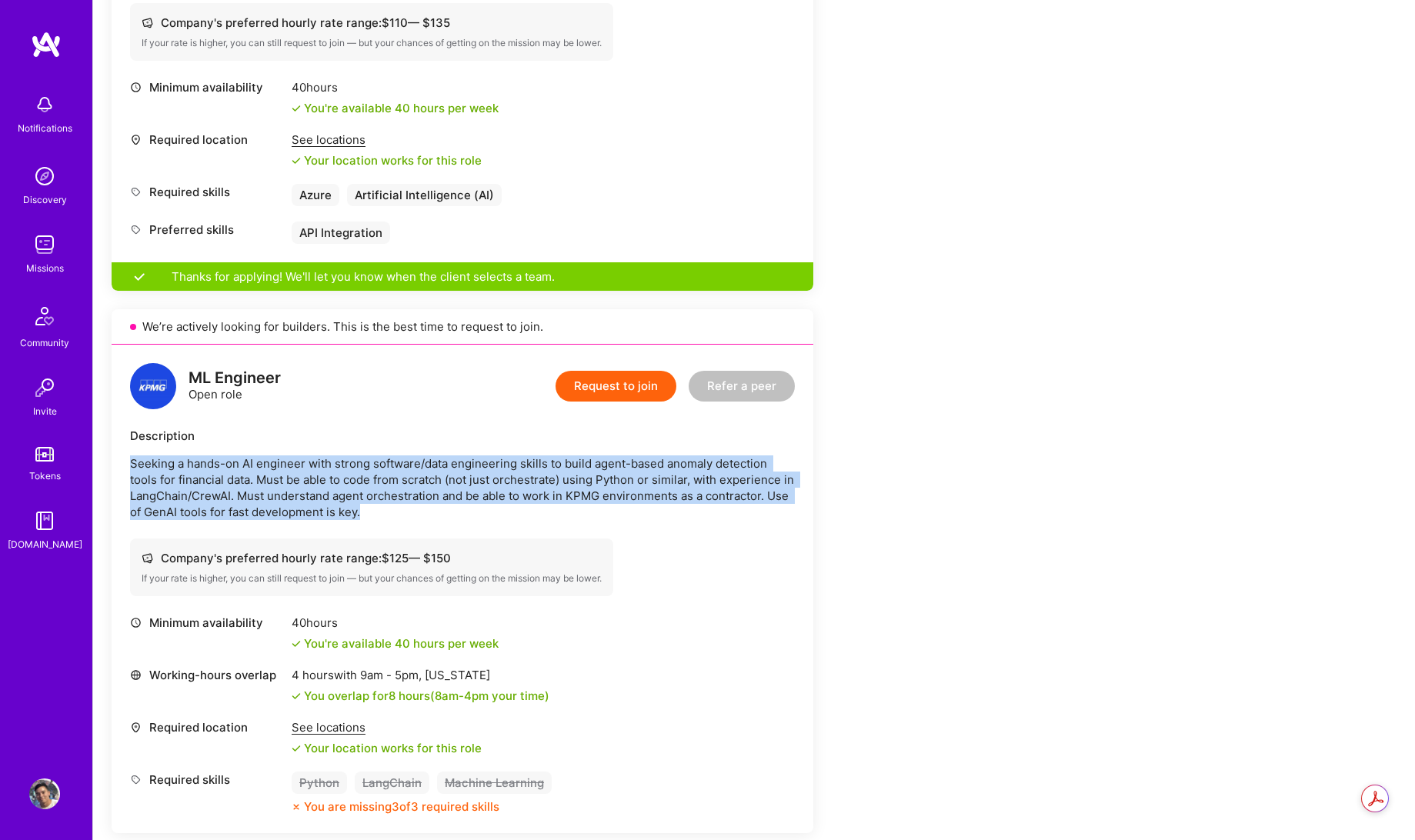
click at [435, 509] on p "Seeking a hands-on AI engineer with strong software/data engineering skills to …" at bounding box center [462, 487] width 664 height 65
click at [481, 516] on p "Seeking a hands-on AI engineer with strong software/data engineering skills to …" at bounding box center [462, 487] width 664 height 65
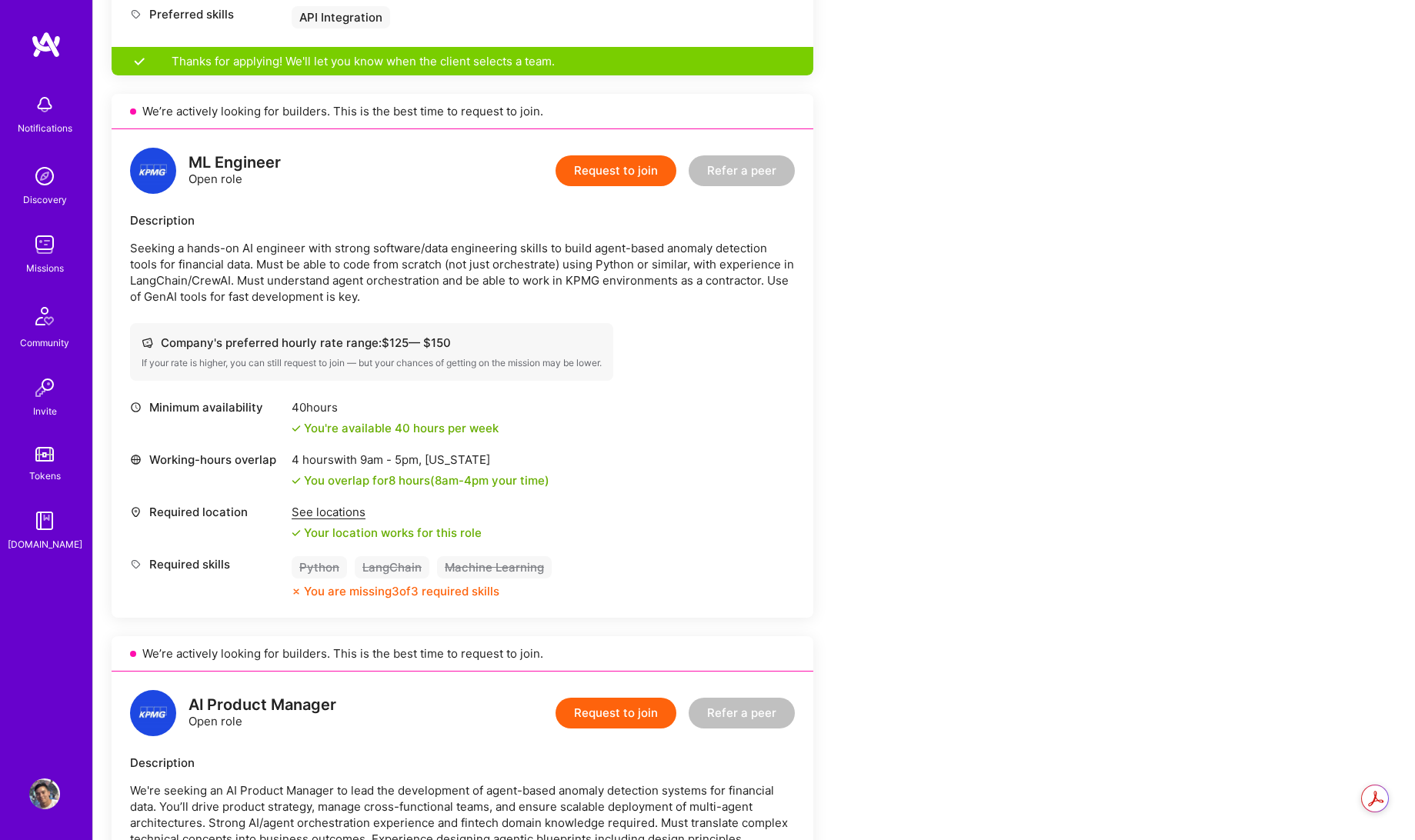
scroll to position [936, 0]
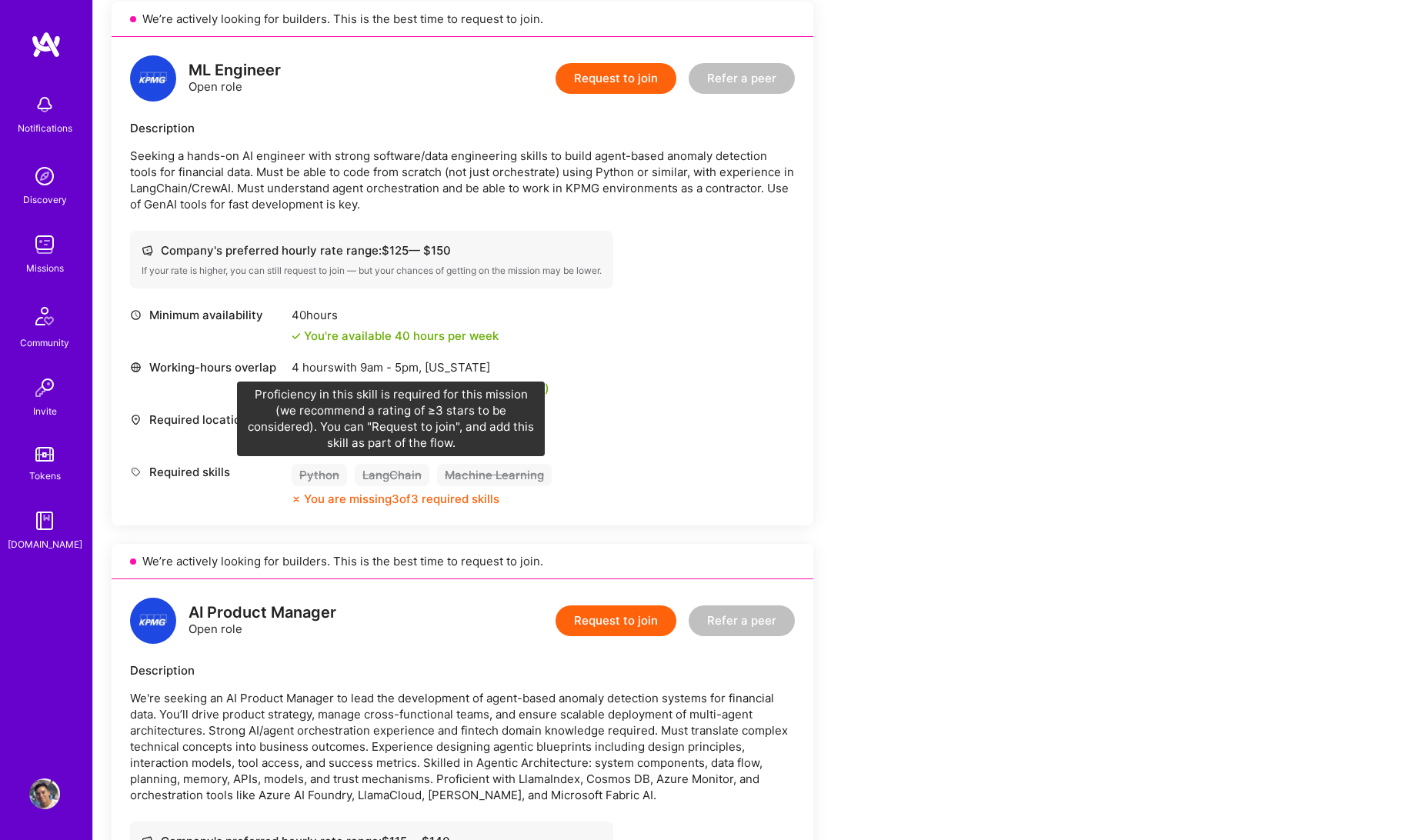
click at [416, 470] on div "LangChain" at bounding box center [391, 475] width 74 height 22
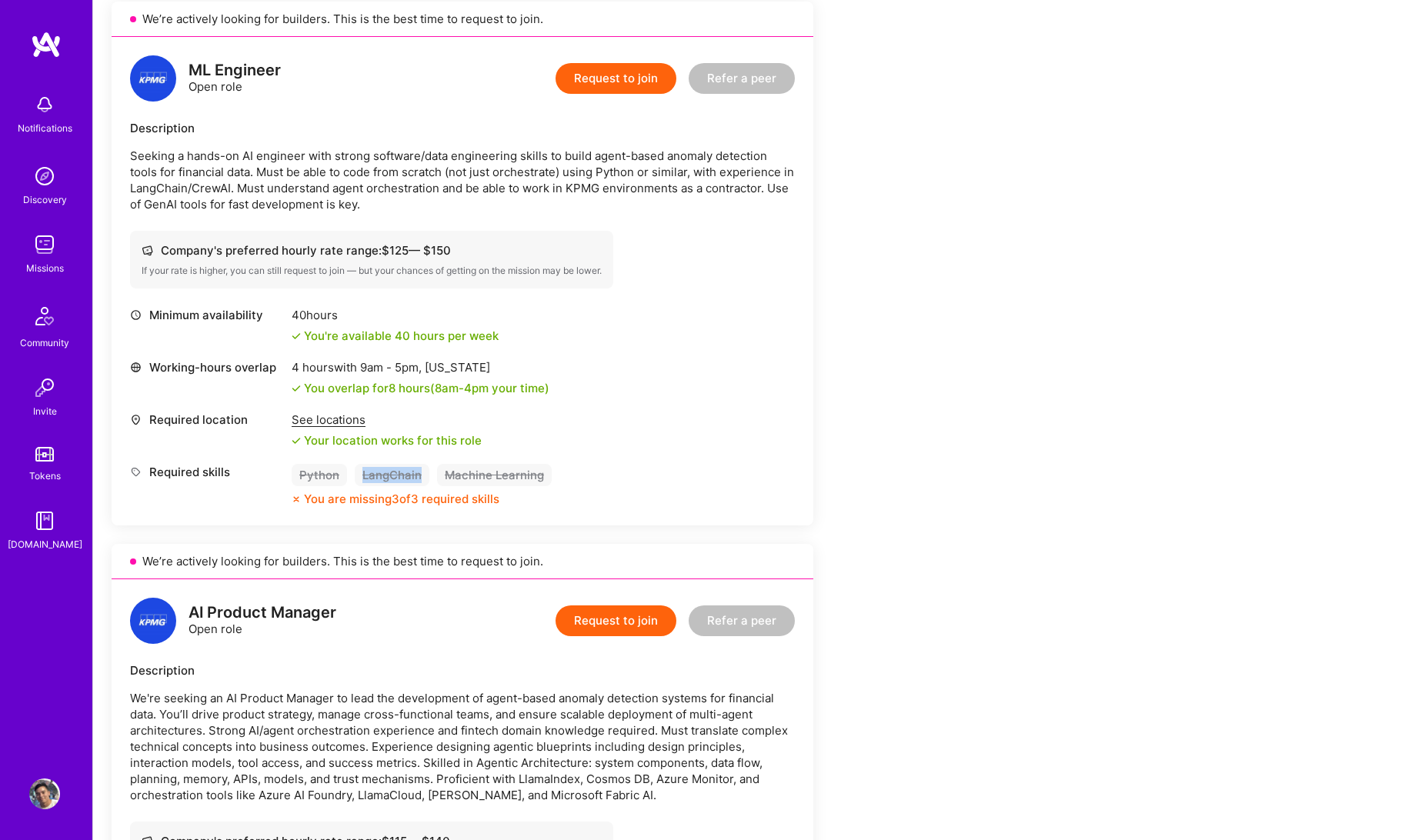
click at [416, 470] on div "LangChain" at bounding box center [391, 475] width 74 height 22
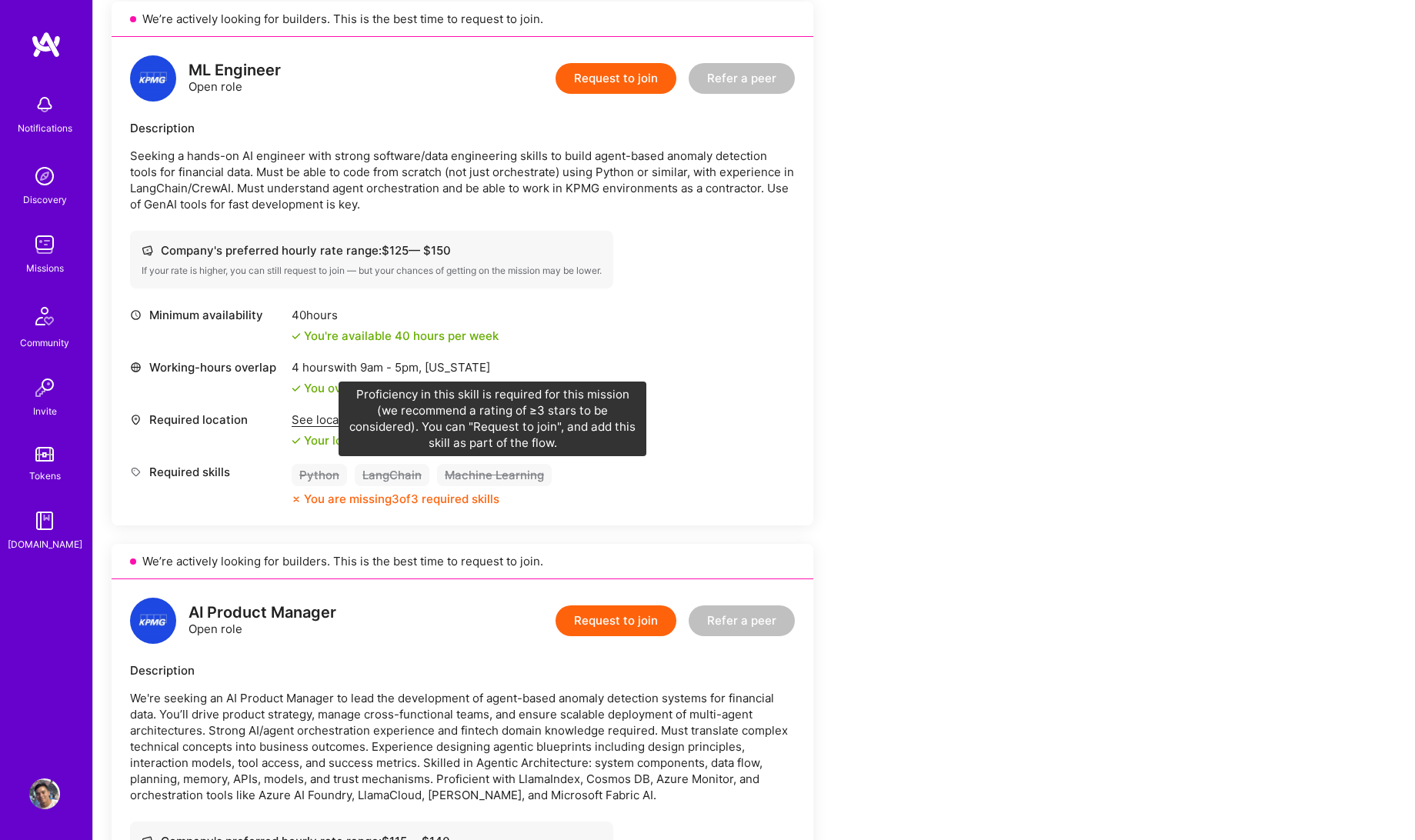
click at [486, 473] on div "Machine Learning" at bounding box center [494, 475] width 114 height 22
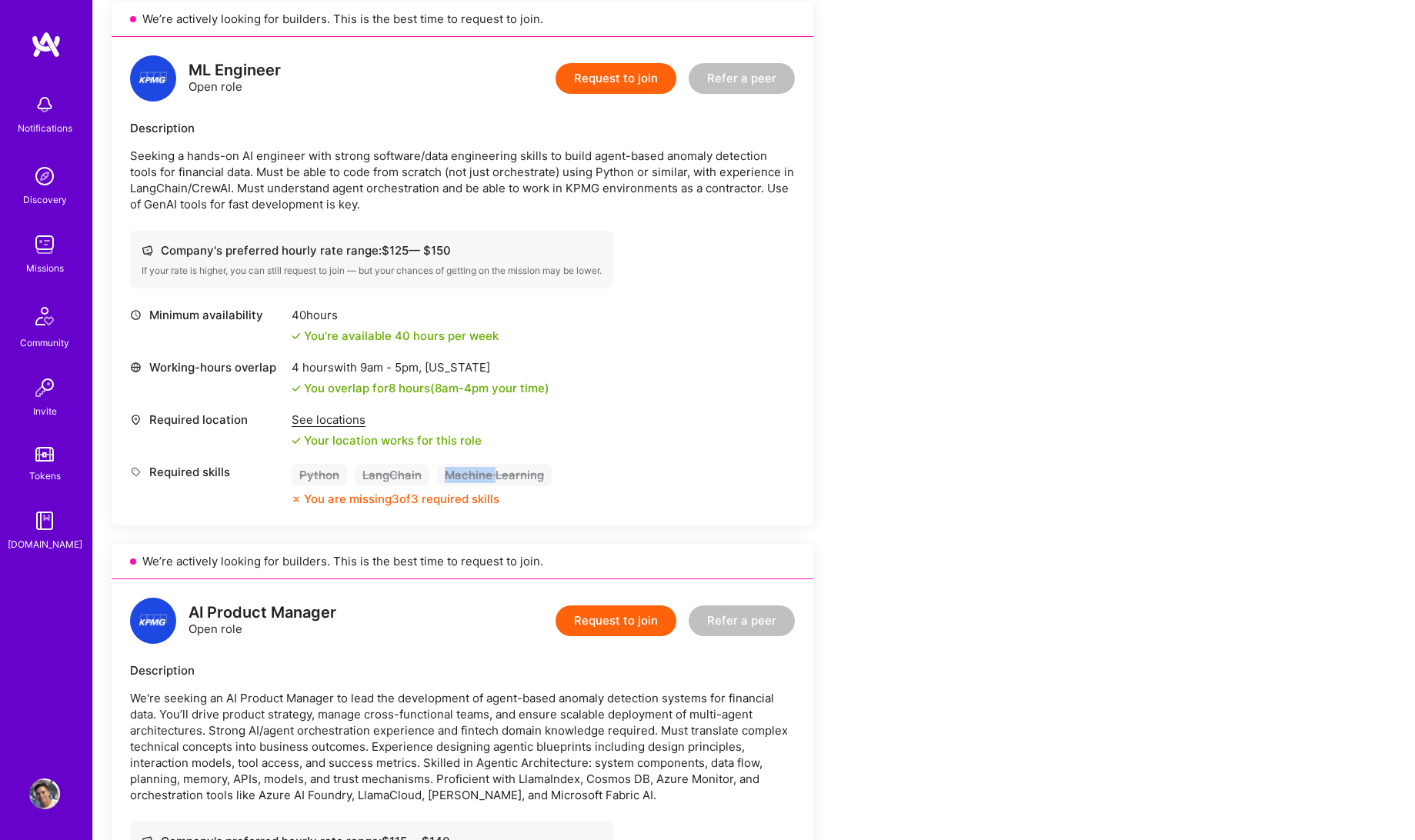
click at [486, 473] on div "Machine Learning" at bounding box center [494, 475] width 114 height 22
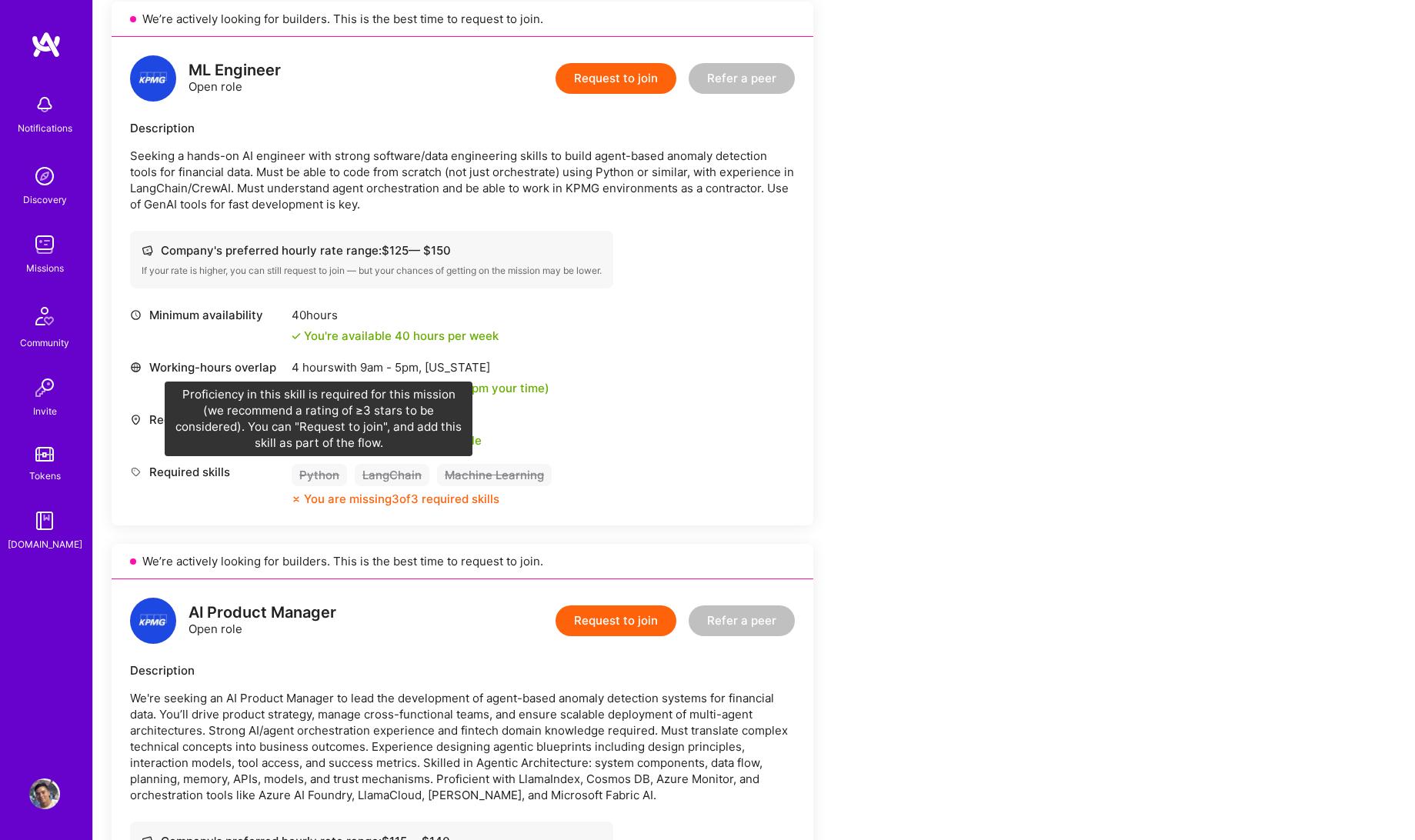
click at [303, 464] on div "Python" at bounding box center [319, 475] width 56 height 22
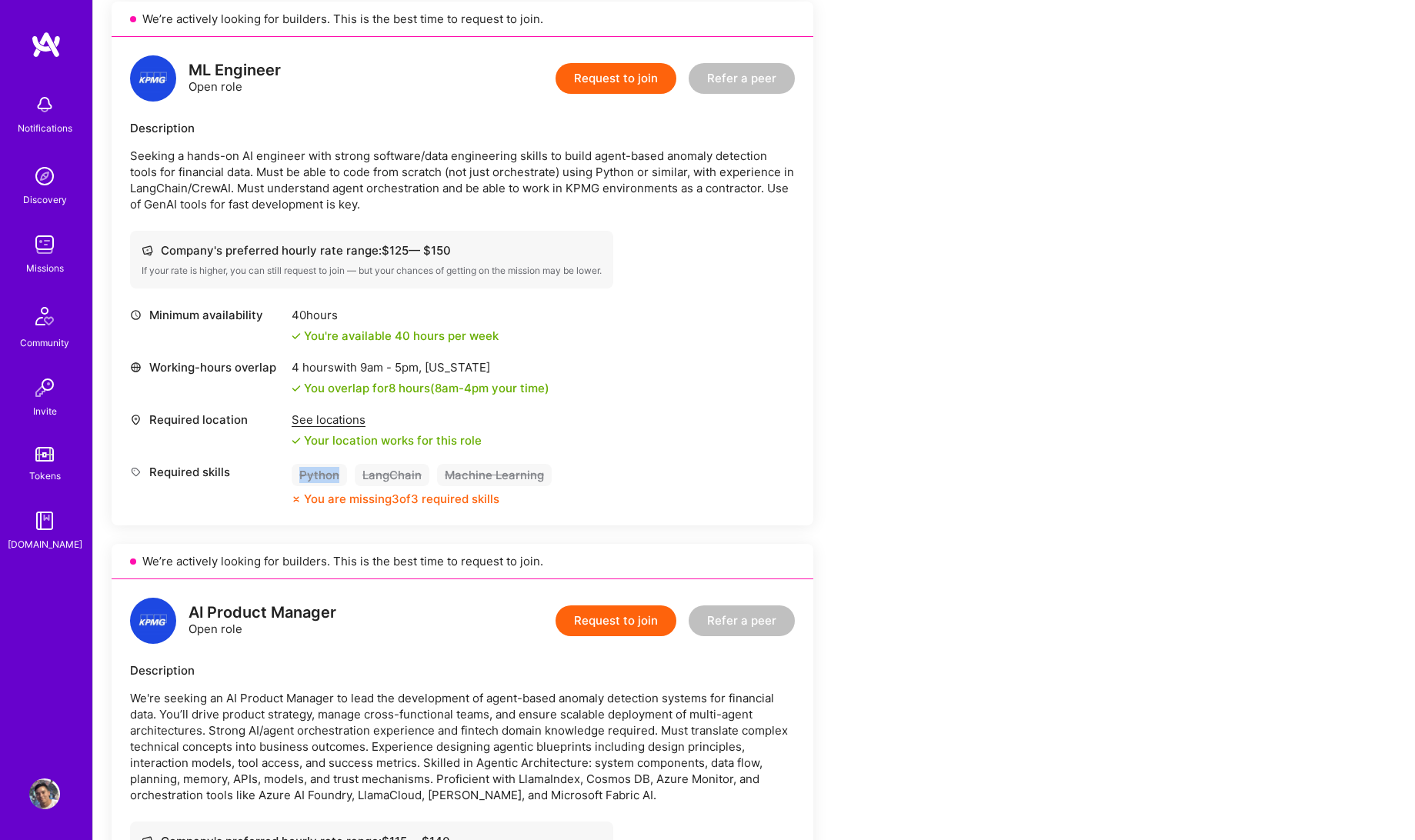
click at [303, 464] on div "Python" at bounding box center [319, 475] width 56 height 22
click at [394, 440] on div "Your location works for this role" at bounding box center [386, 440] width 190 height 16
drag, startPoint x: 394, startPoint y: 440, endPoint x: 383, endPoint y: 420, distance: 22.8
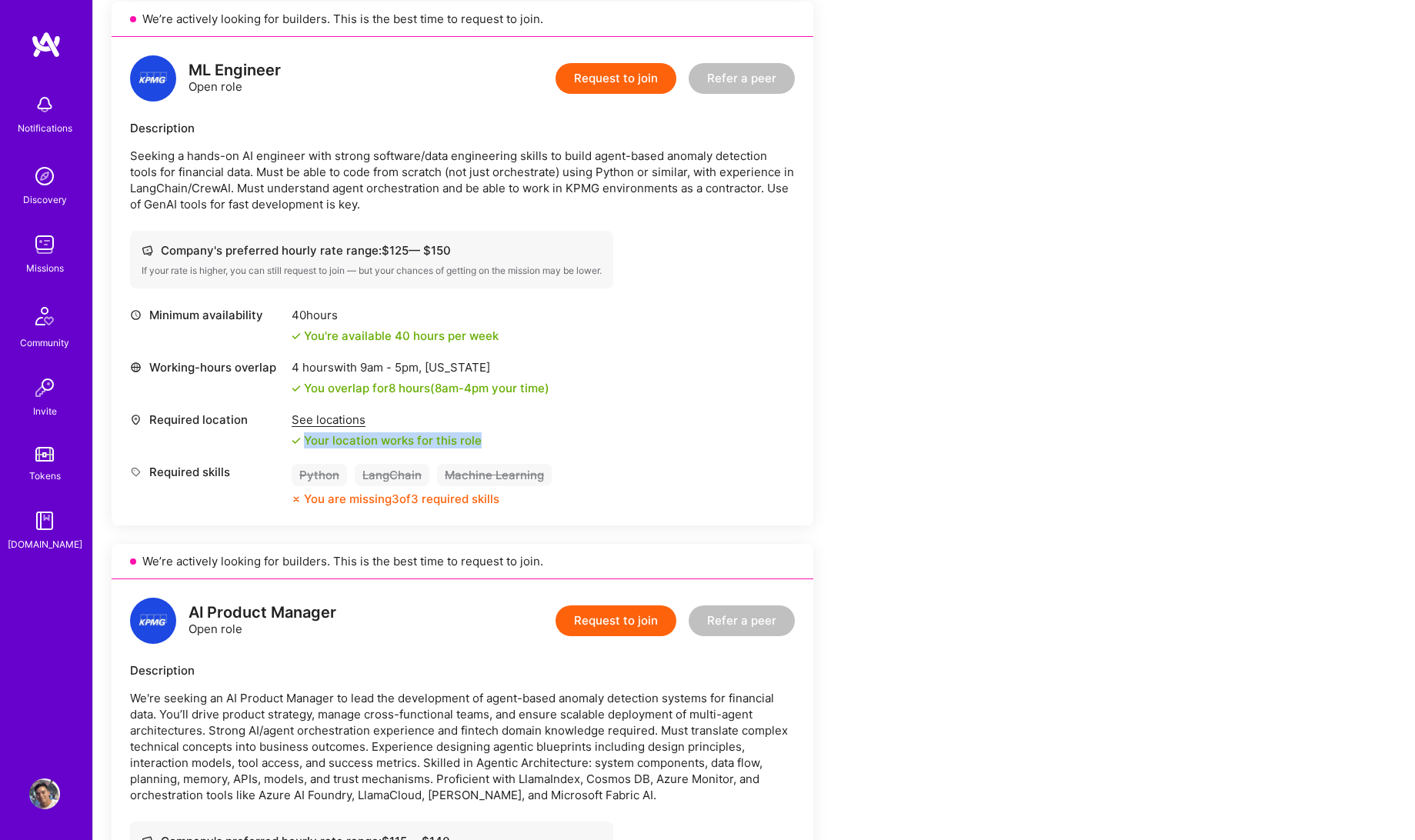
click at [394, 439] on div "Your location works for this role" at bounding box center [386, 440] width 190 height 16
click at [400, 385] on div "You overlap for 8 hours ( 8am - 4pm your time)" at bounding box center [426, 388] width 245 height 16
click at [403, 365] on span "9am - 5pm ," at bounding box center [390, 367] width 67 height 15
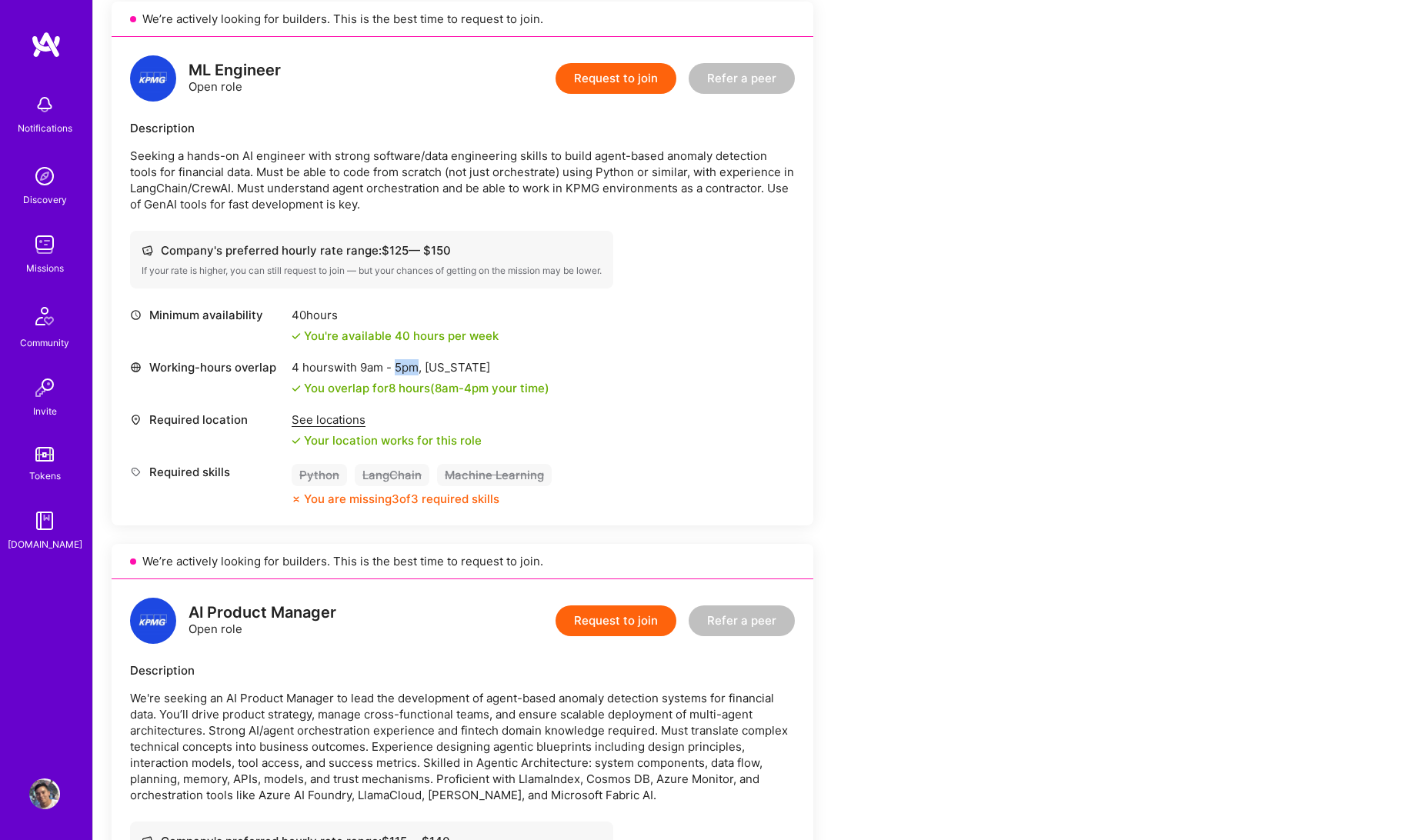
click at [403, 365] on span "9am - 5pm ," at bounding box center [390, 367] width 67 height 15
click at [397, 333] on div "You're available 40 hours per week" at bounding box center [395, 335] width 207 height 16
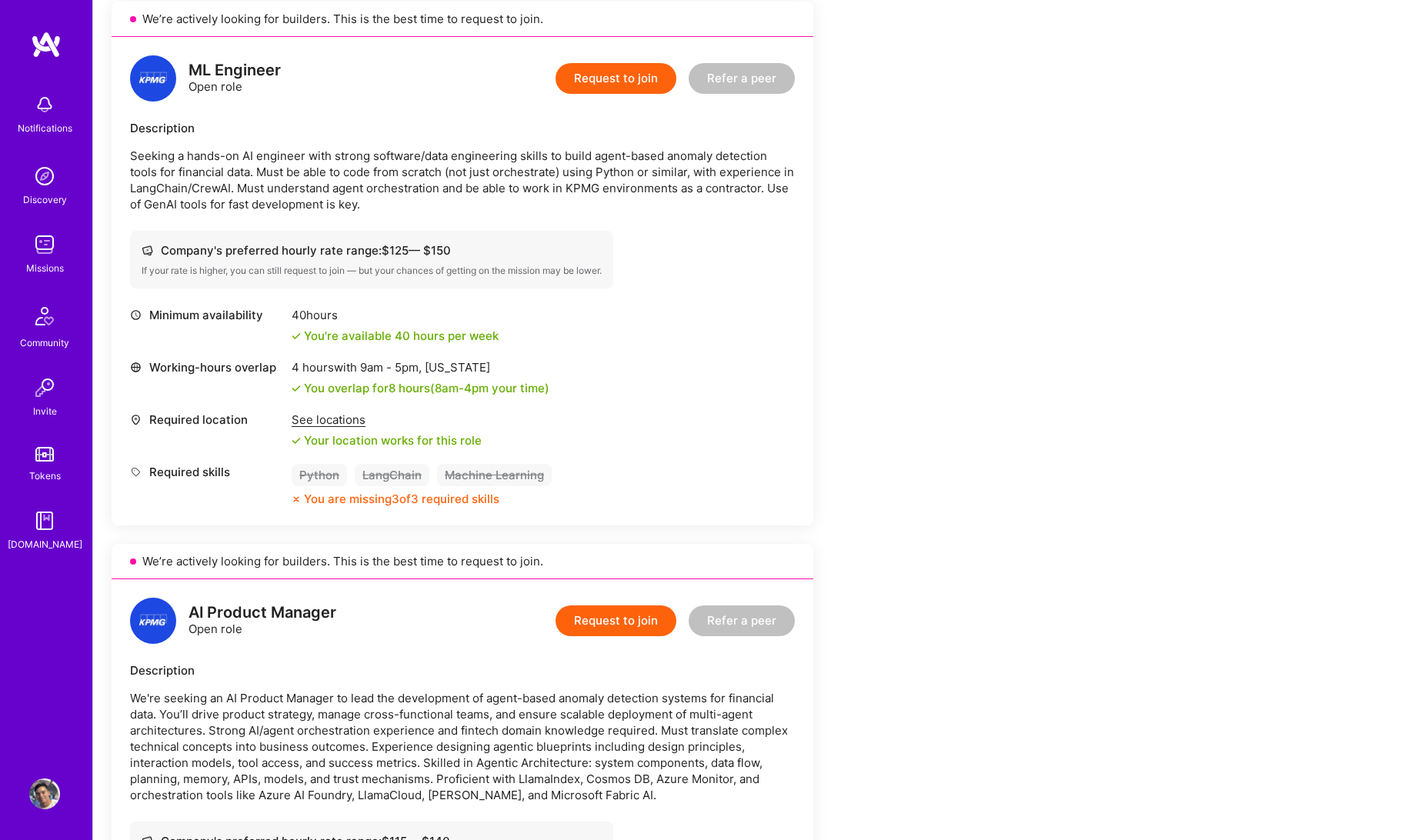
click at [412, 265] on div "If your rate is higher, you can still request to join — but your chances of get…" at bounding box center [371, 271] width 460 height 12
click at [412, 265] on div "If your rate is higher, you can still request to join — but your chances of get…" at bounding box center [371, 271] width 460 height 12
click at [408, 242] on div "Company's preferred hourly rate range: $ 125 — $ 150" at bounding box center [371, 250] width 460 height 16
click at [393, 248] on div "Company's preferred hourly rate range: $ 125 — $ 150" at bounding box center [371, 250] width 460 height 16
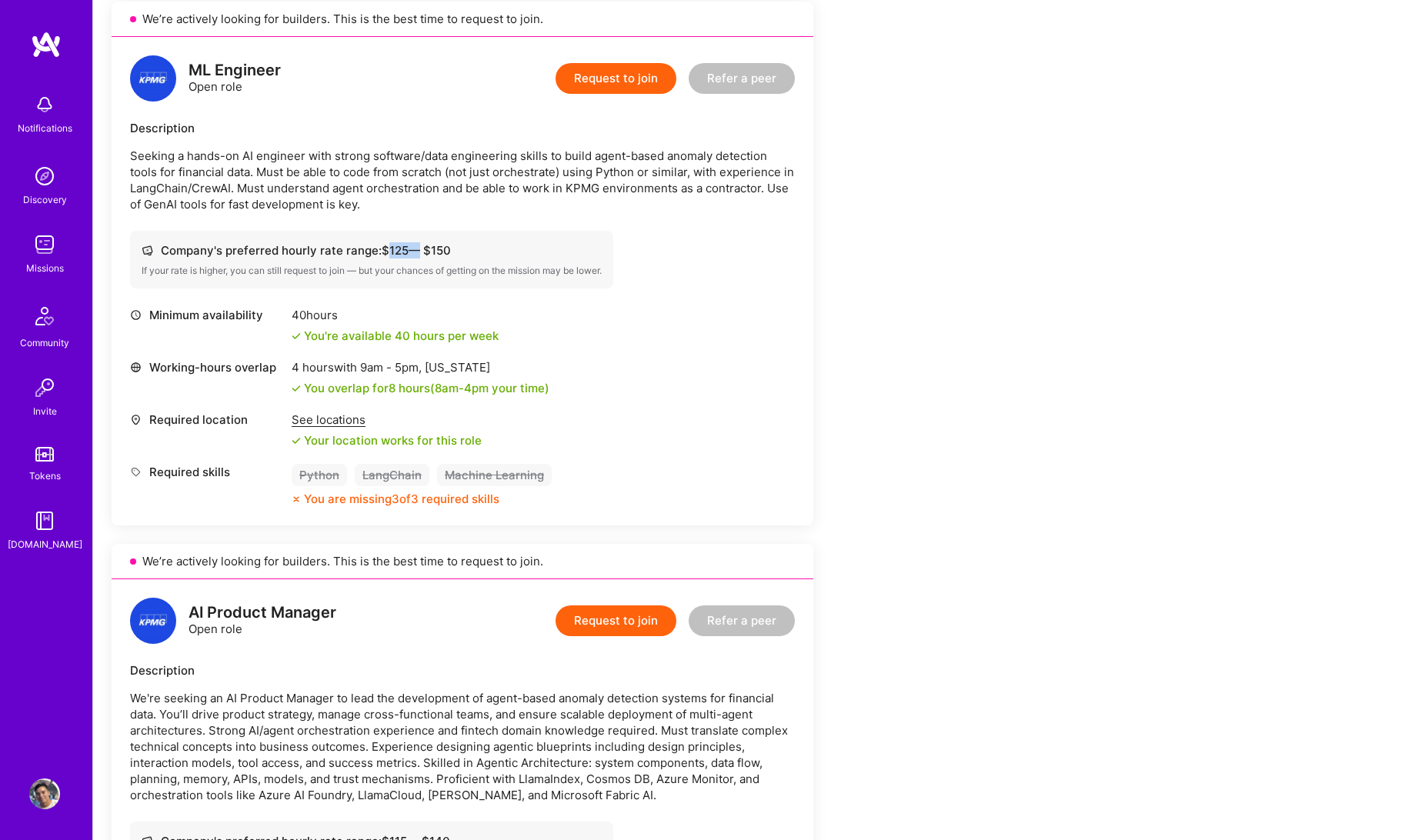
click at [393, 248] on div "Company's preferred hourly rate range: $ 125 — $ 150" at bounding box center [371, 250] width 460 height 16
click at [393, 248] on div "Company's preferred hourly rate range: $ 125 — $ 150" at bounding box center [371, 250] width 460 height 16
click at [425, 177] on p "Seeking a hands-on AI engineer with strong software/data engineering skills to …" at bounding box center [462, 180] width 664 height 65
click at [425, 181] on p "Seeking a hands-on AI engineer with strong software/data engineering skills to …" at bounding box center [462, 180] width 664 height 65
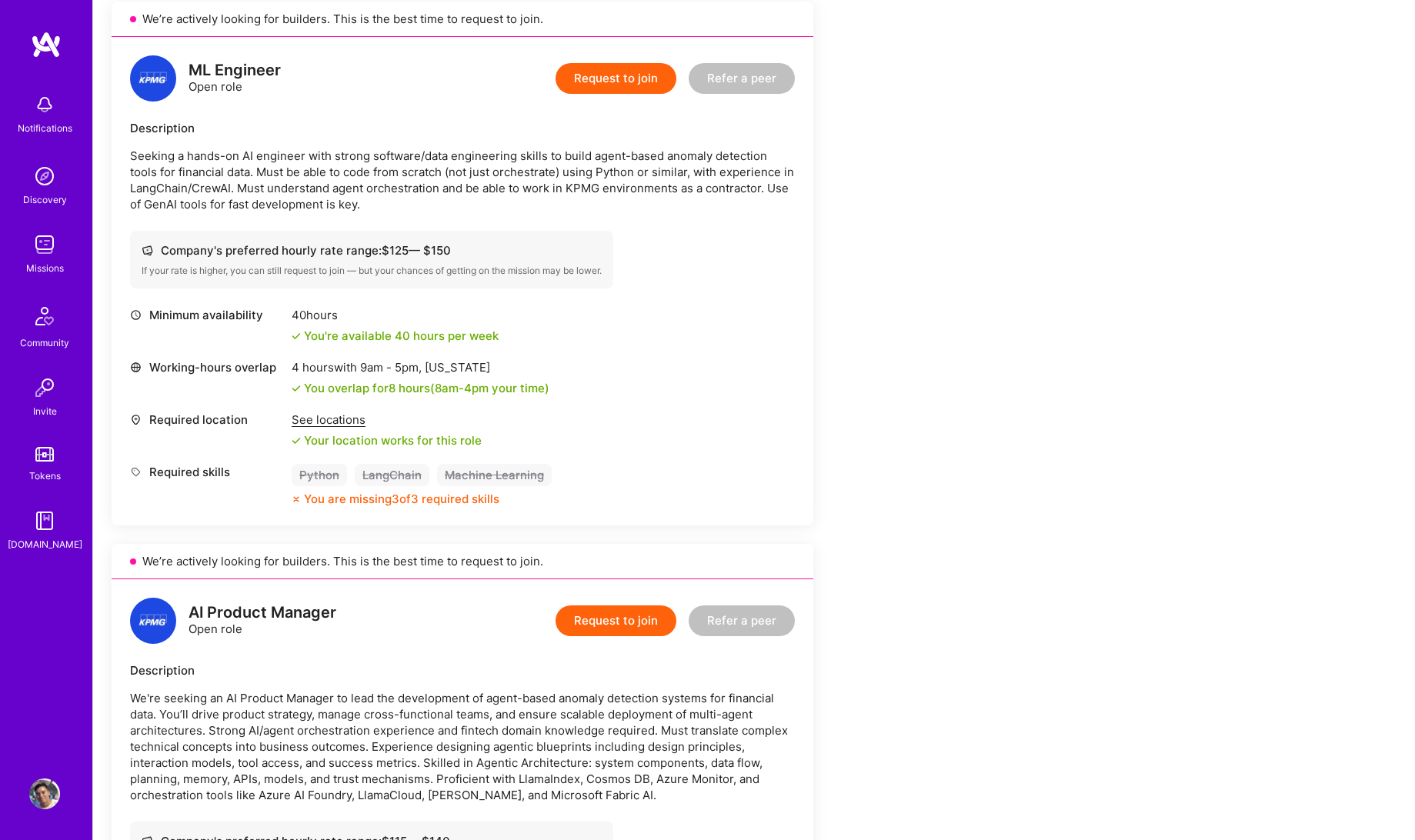
click at [425, 178] on p "Seeking a hands-on AI engineer with strong software/data engineering skills to …" at bounding box center [462, 180] width 664 height 65
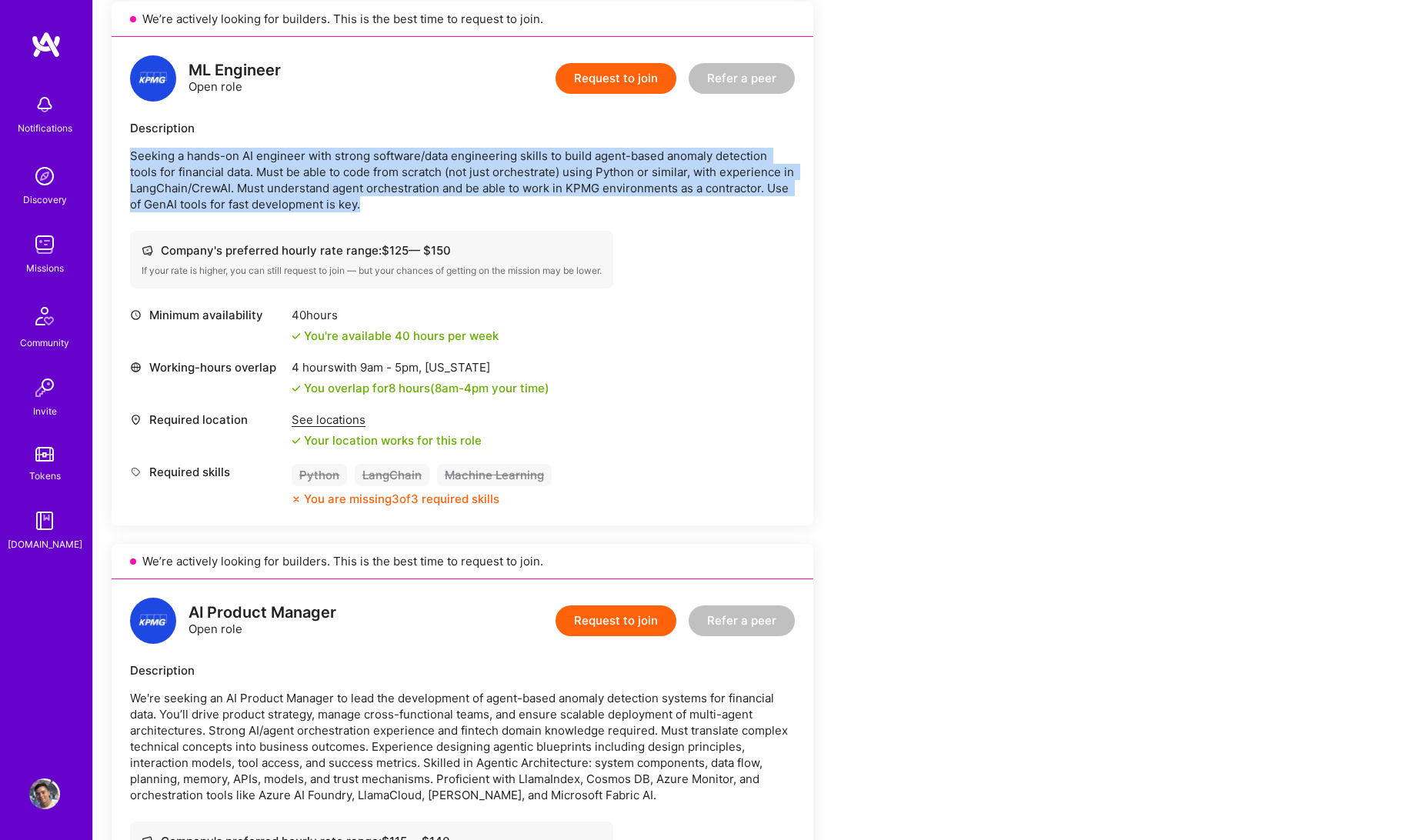
click at [425, 178] on p "Seeking a hands-on AI engineer with strong software/data engineering skills to …" at bounding box center [462, 180] width 664 height 65
click at [413, 180] on p "Seeking a hands-on AI engineer with strong software/data engineering skills to …" at bounding box center [462, 180] width 664 height 65
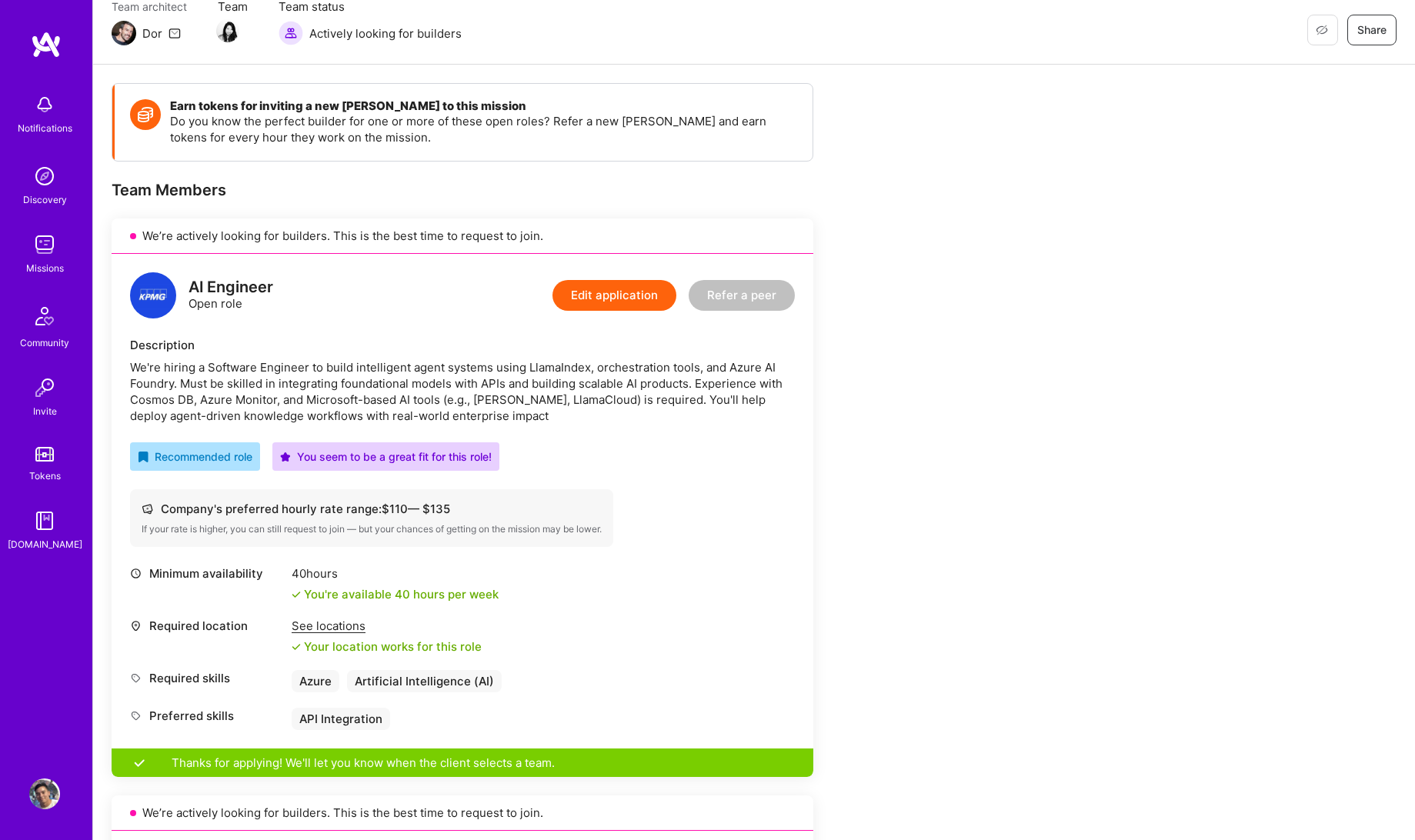
scroll to position [90, 0]
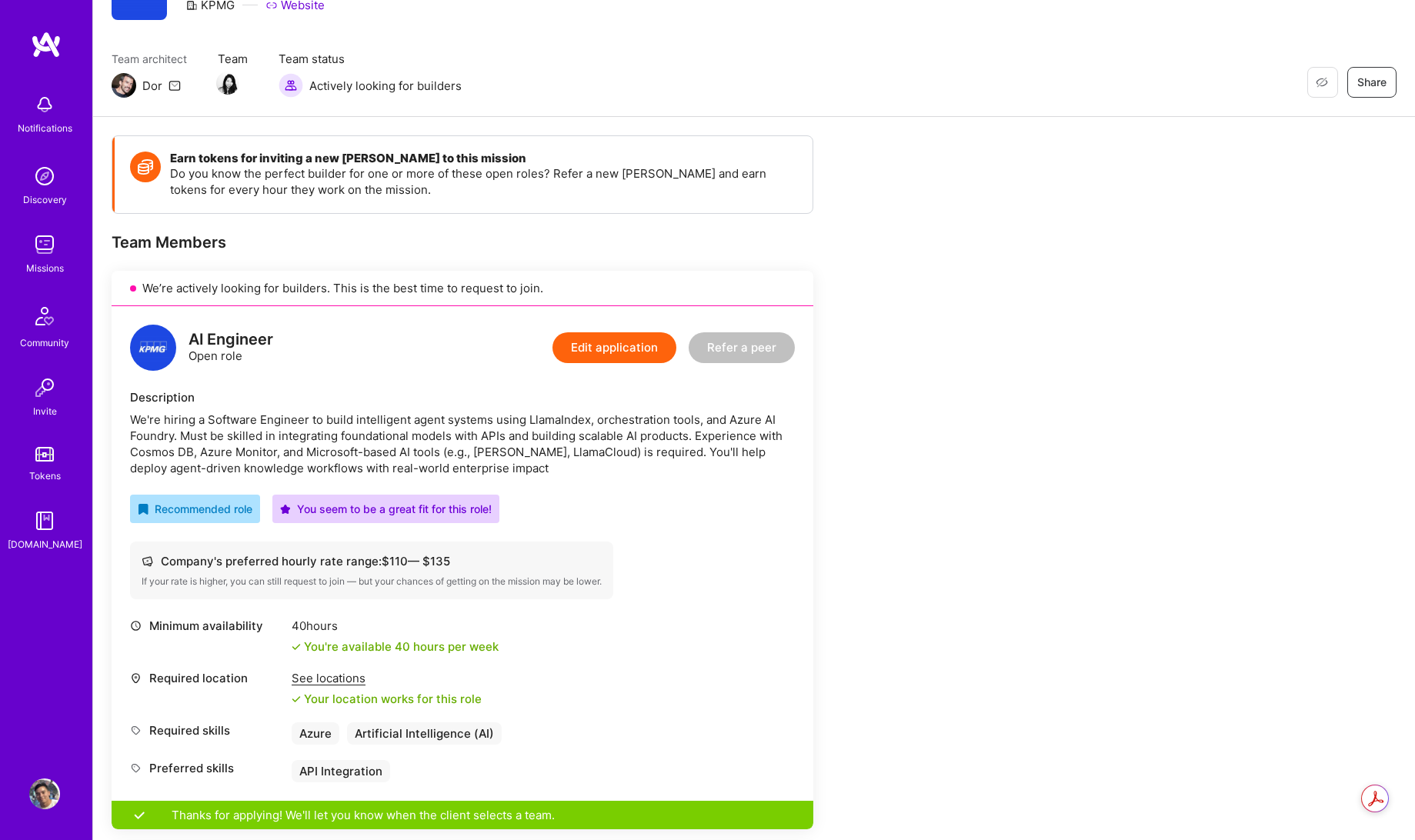
click at [360, 443] on div "We're hiring a Software Engineer to build intelligent agent systems using Llama…" at bounding box center [462, 444] width 664 height 65
click at [360, 441] on div "We're hiring a Software Engineer to build intelligent agent systems using Llama…" at bounding box center [462, 444] width 664 height 65
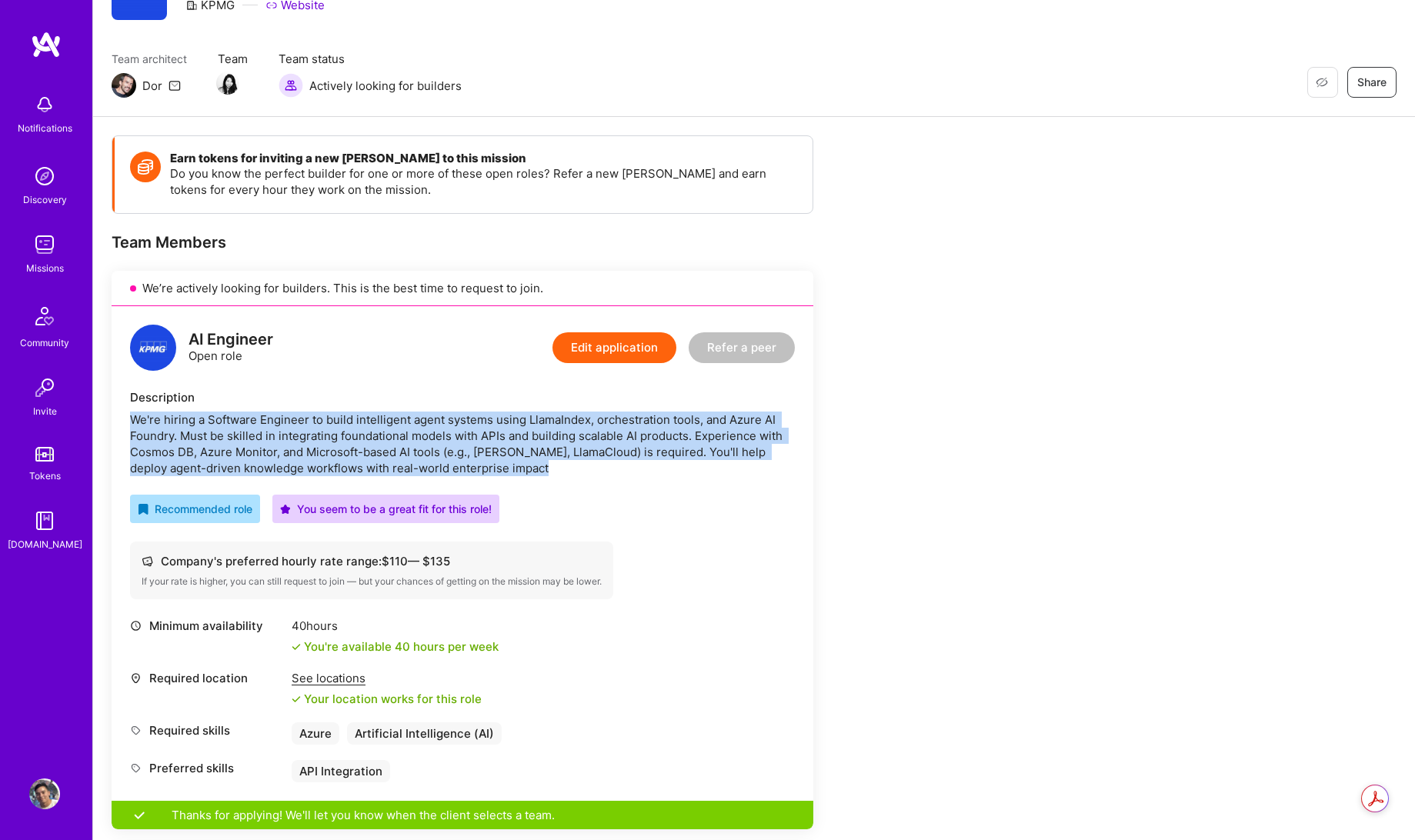
click at [360, 441] on div "We're hiring a Software Engineer to build intelligent agent systems using Llama…" at bounding box center [462, 444] width 664 height 65
click at [424, 440] on div "We're hiring a Software Engineer to build intelligent agent systems using Llama…" at bounding box center [462, 444] width 664 height 65
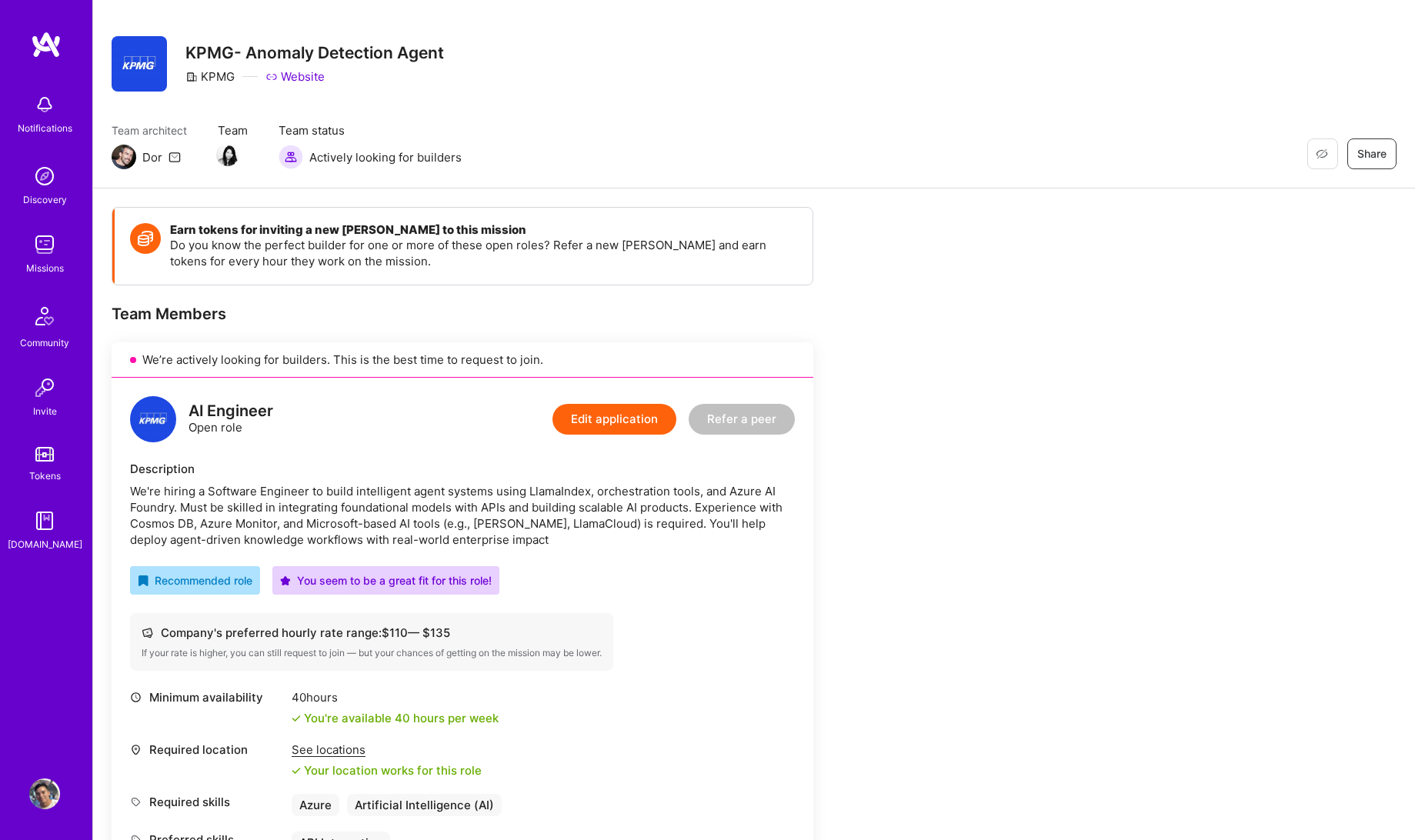
scroll to position [0, 0]
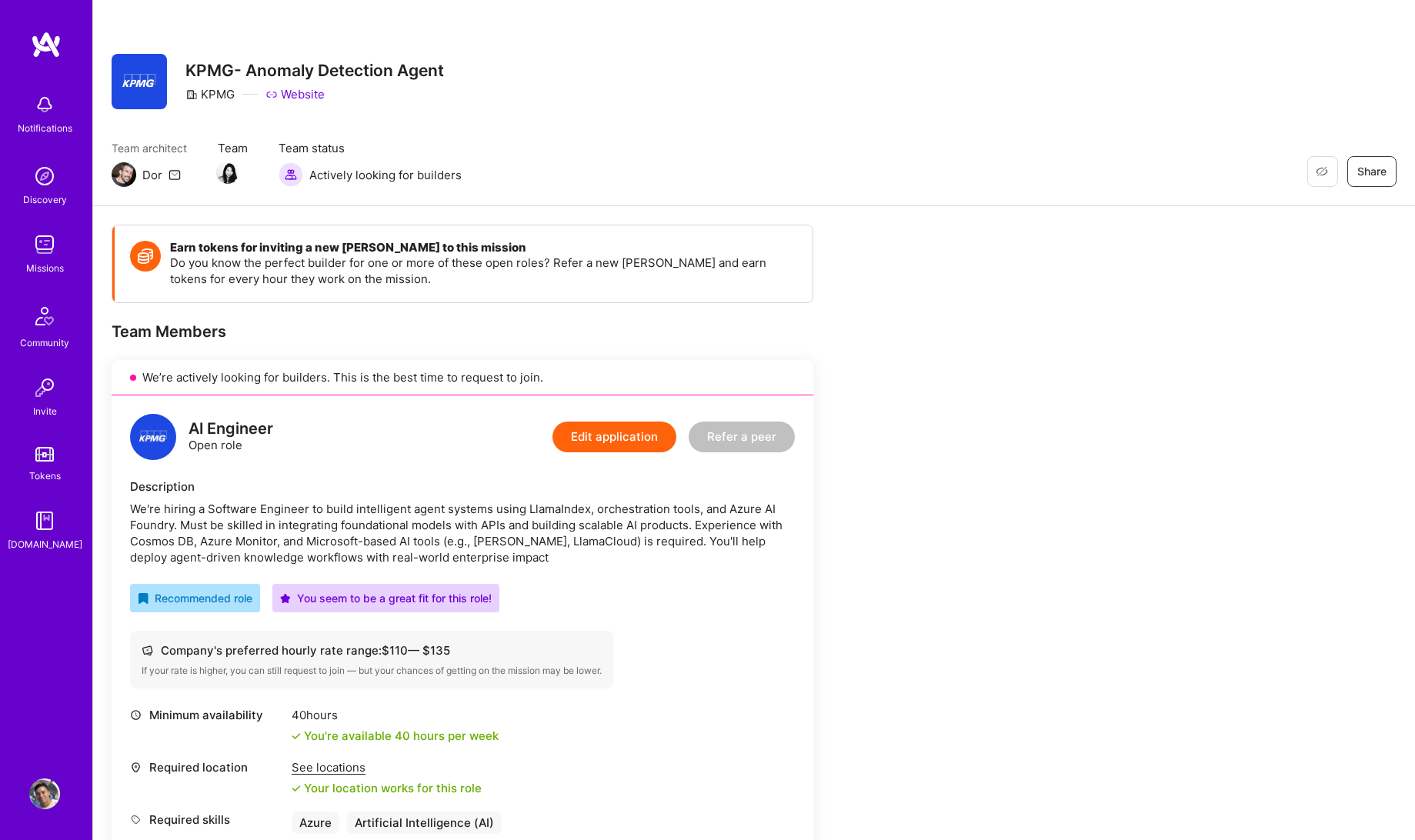
click at [120, 175] on img at bounding box center [124, 174] width 25 height 25
